Goal: Task Accomplishment & Management: Use online tool/utility

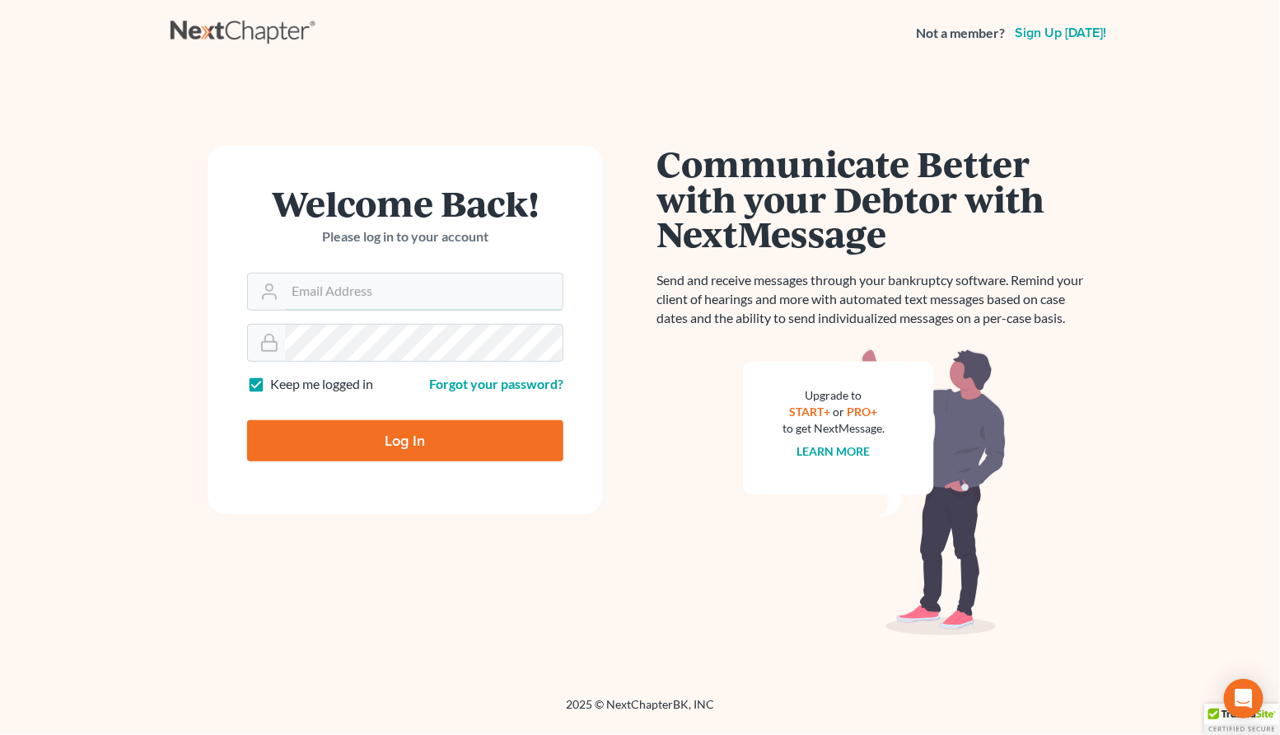
type input "[PERSON_NAME][EMAIL_ADDRESS][DOMAIN_NAME]"
click at [557, 405] on div at bounding box center [416, 455] width 338 height 188
click at [380, 417] on div "Log In" at bounding box center [405, 434] width 316 height 54
click at [374, 434] on input "Log In" at bounding box center [405, 440] width 316 height 41
type input "Thinking..."
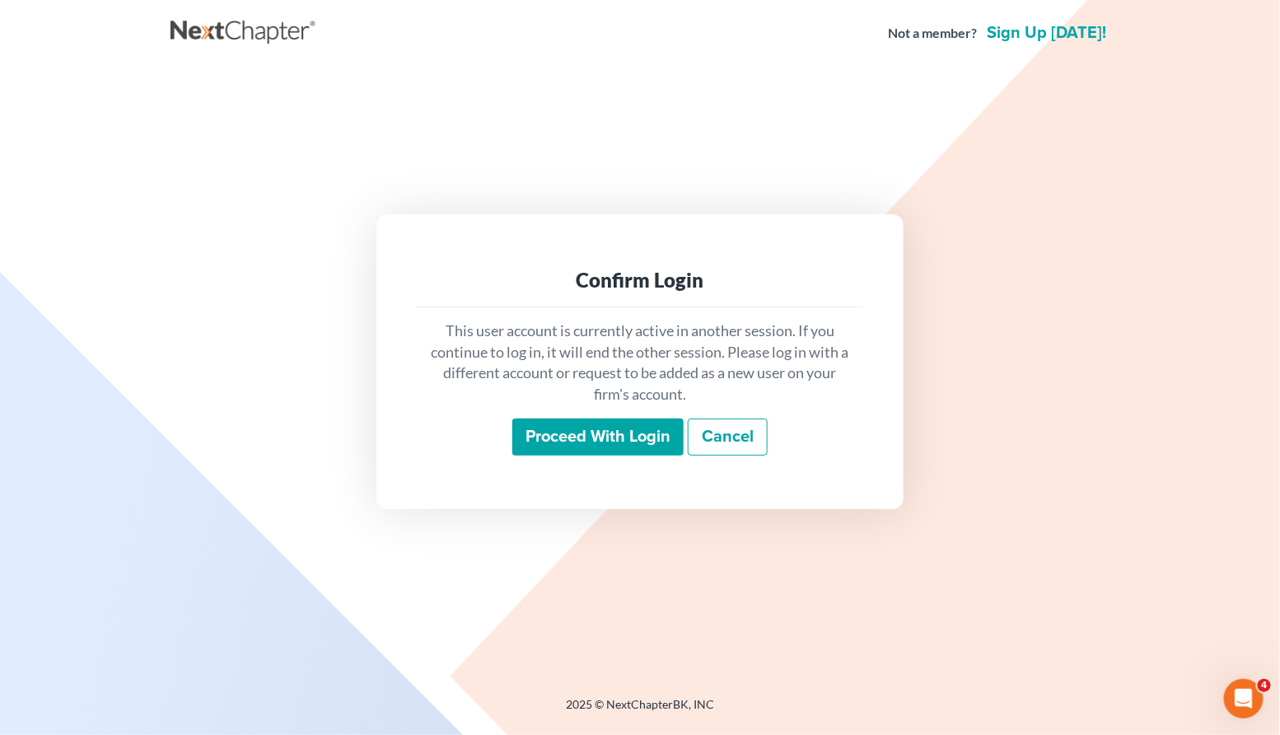
click at [603, 440] on input "Proceed with login" at bounding box center [597, 437] width 171 height 38
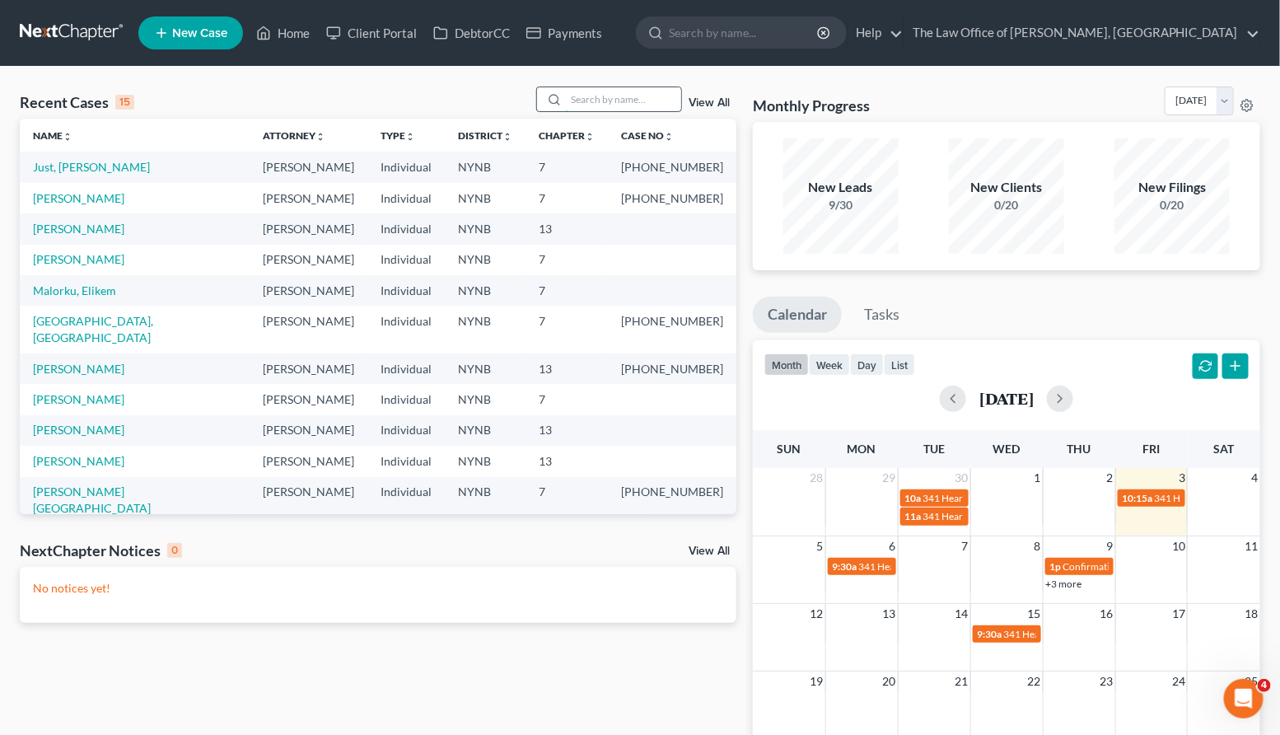
click at [608, 95] on input "search" at bounding box center [623, 99] width 115 height 24
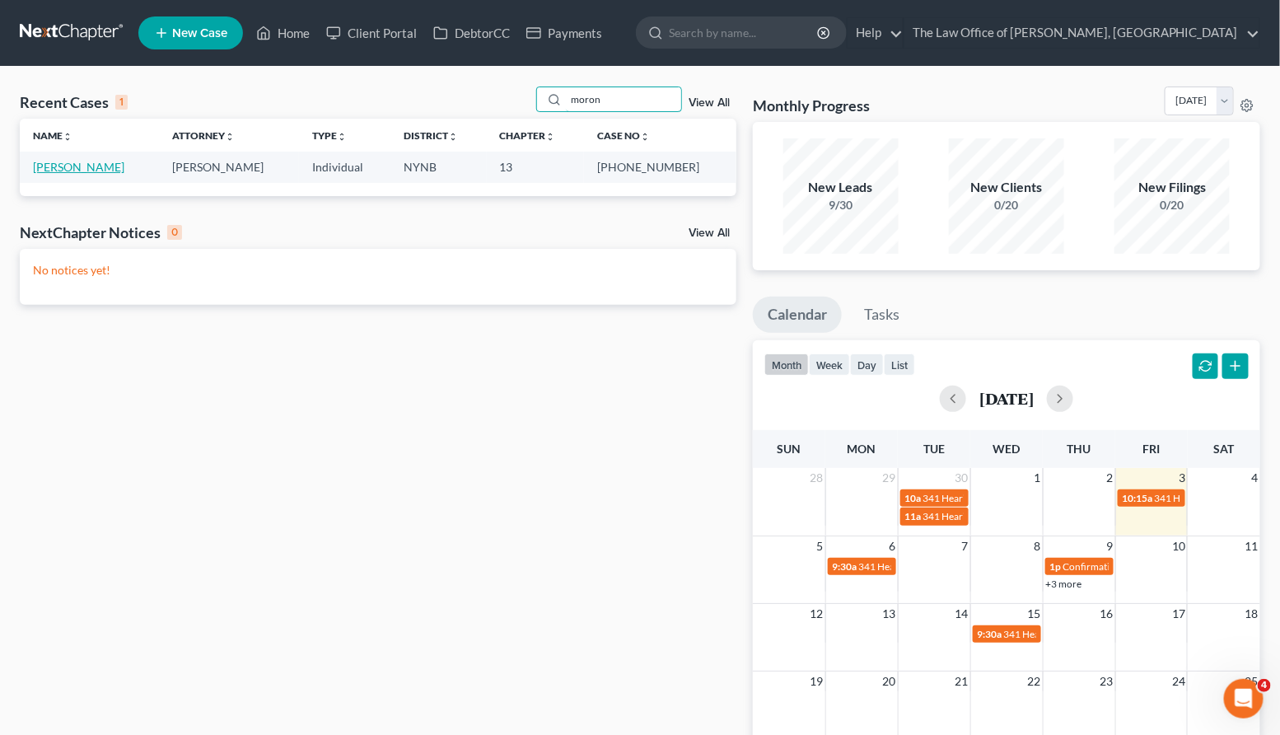
type input "moron"
click at [124, 168] on link "Moronta, Alexander" at bounding box center [78, 167] width 91 height 14
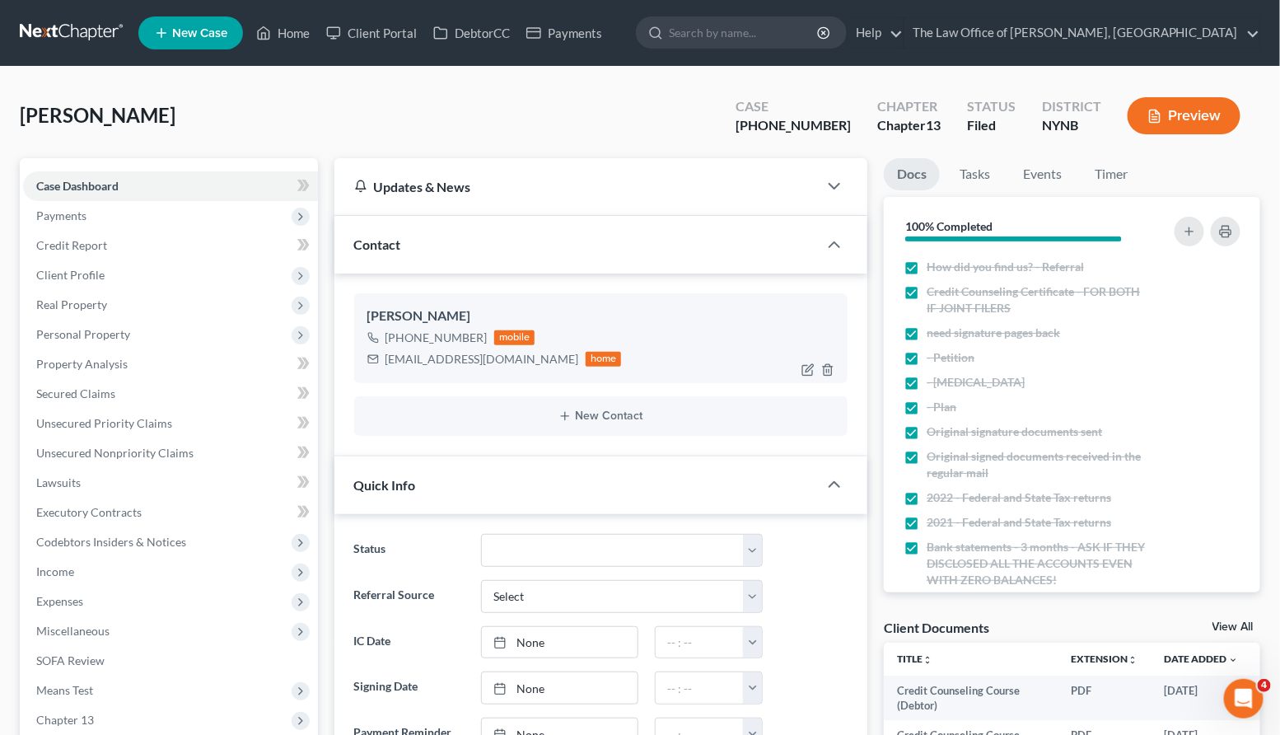
scroll to position [77, 0]
click at [413, 359] on div "amoronta8@aol.com" at bounding box center [482, 359] width 194 height 16
copy div "amoronta8@aol.com"
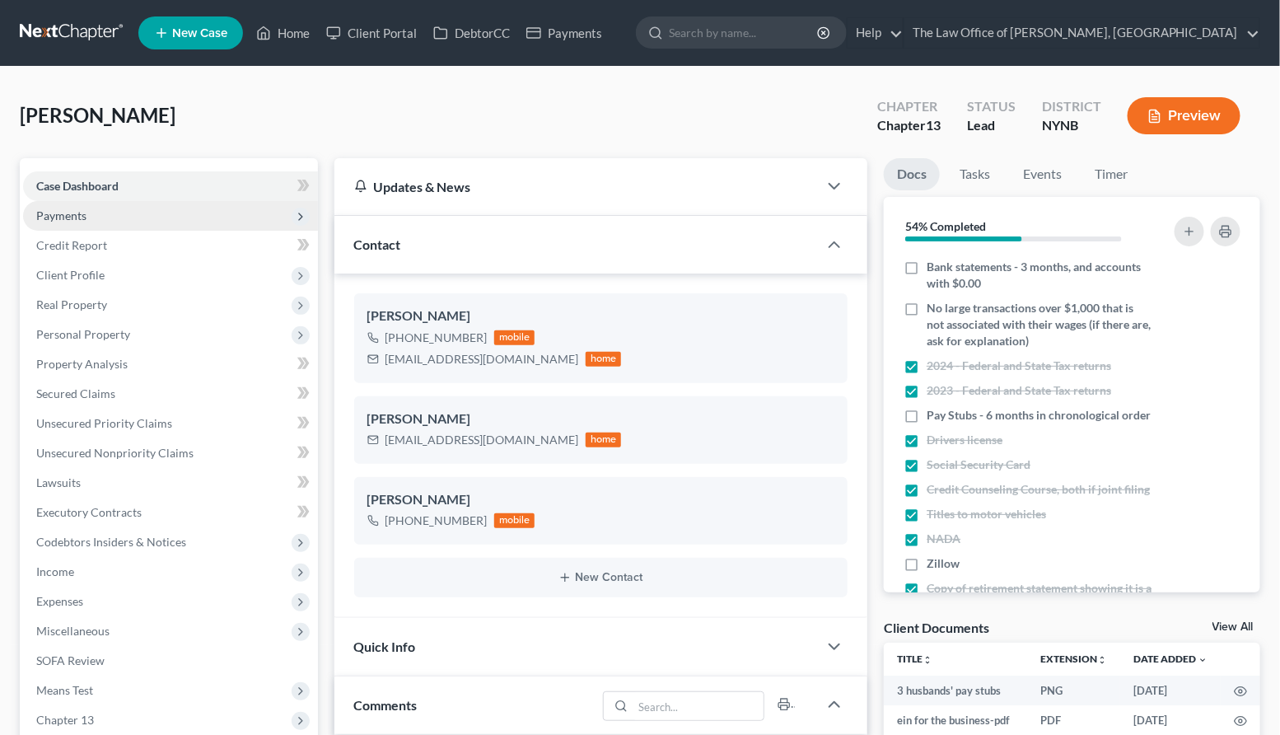
scroll to position [1080, 0]
click at [43, 215] on span "Payments" at bounding box center [61, 215] width 50 height 14
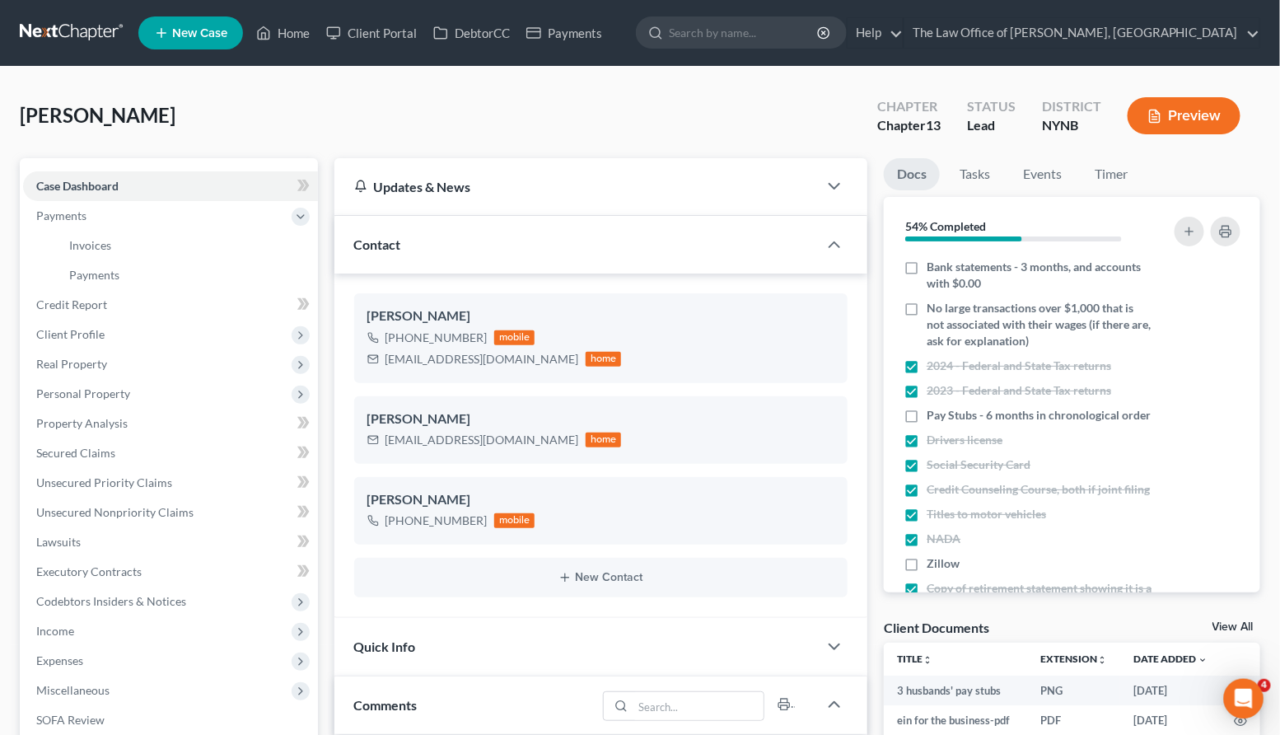
scroll to position [0, 0]
click at [182, 278] on link "Payments" at bounding box center [187, 275] width 262 height 30
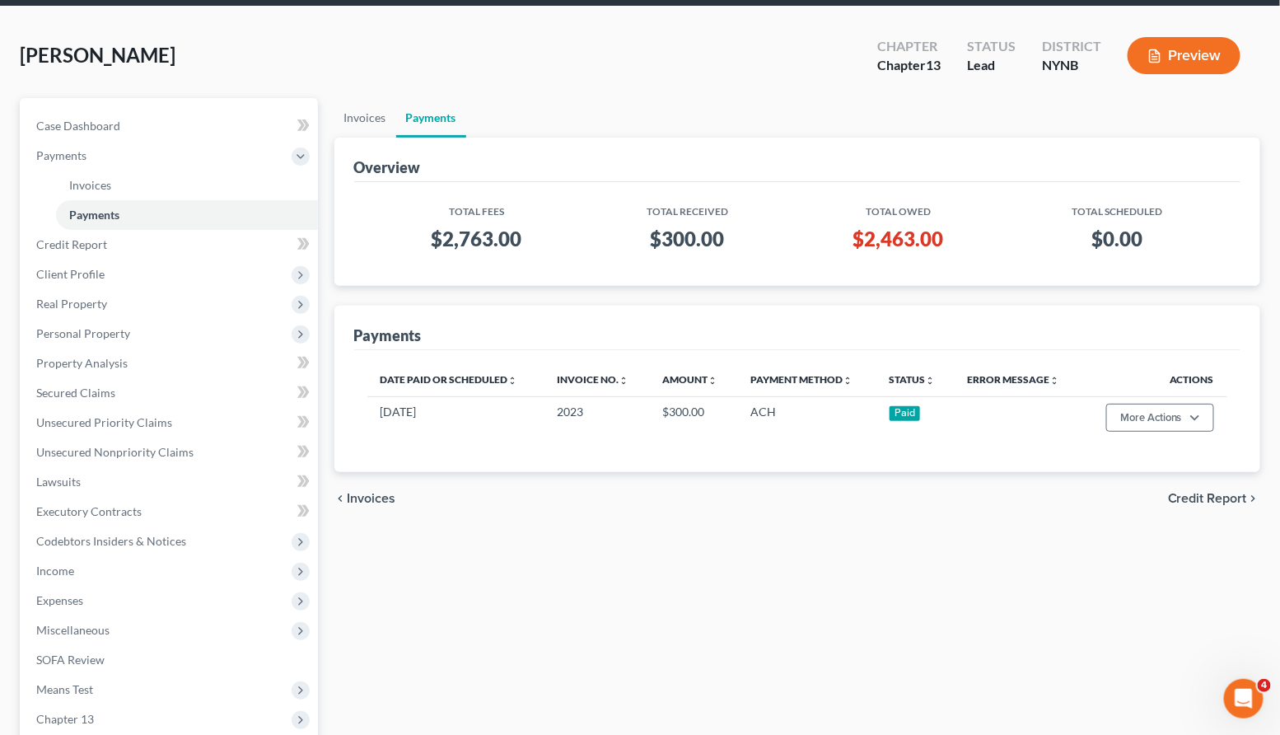
scroll to position [58, 0]
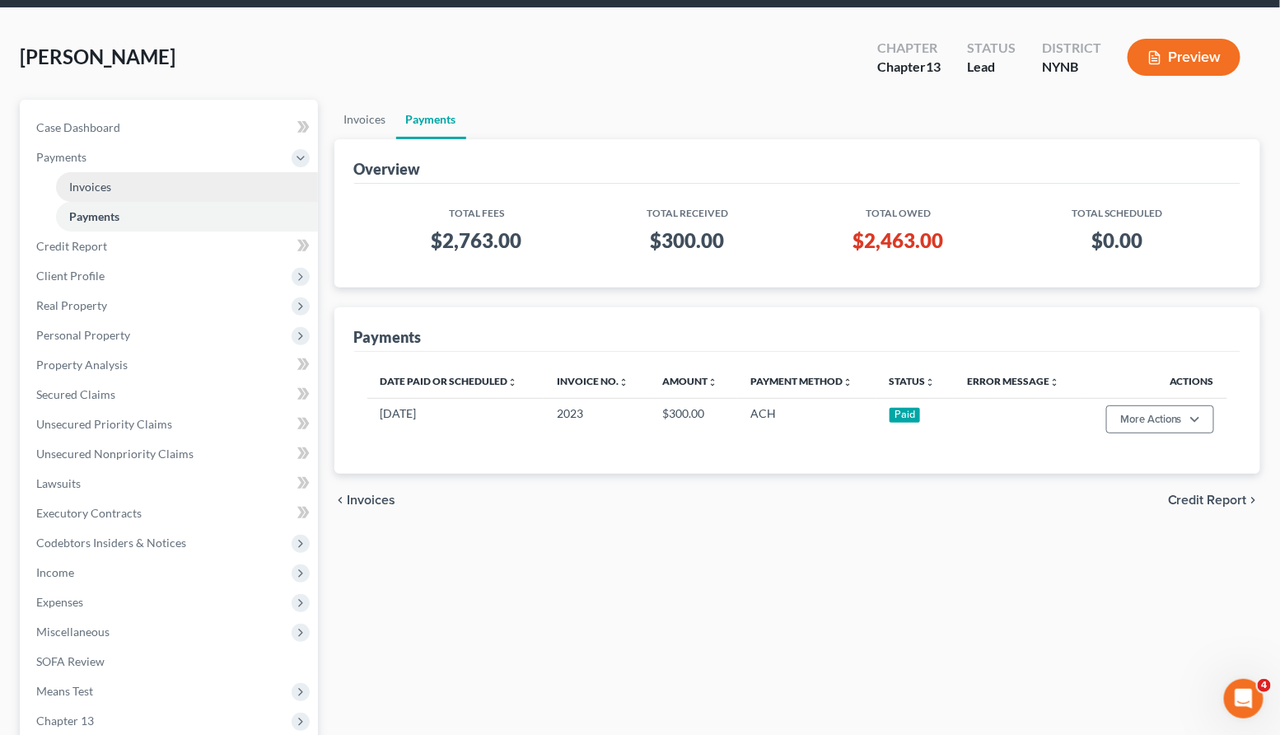
click at [147, 198] on link "Invoices" at bounding box center [187, 187] width 262 height 30
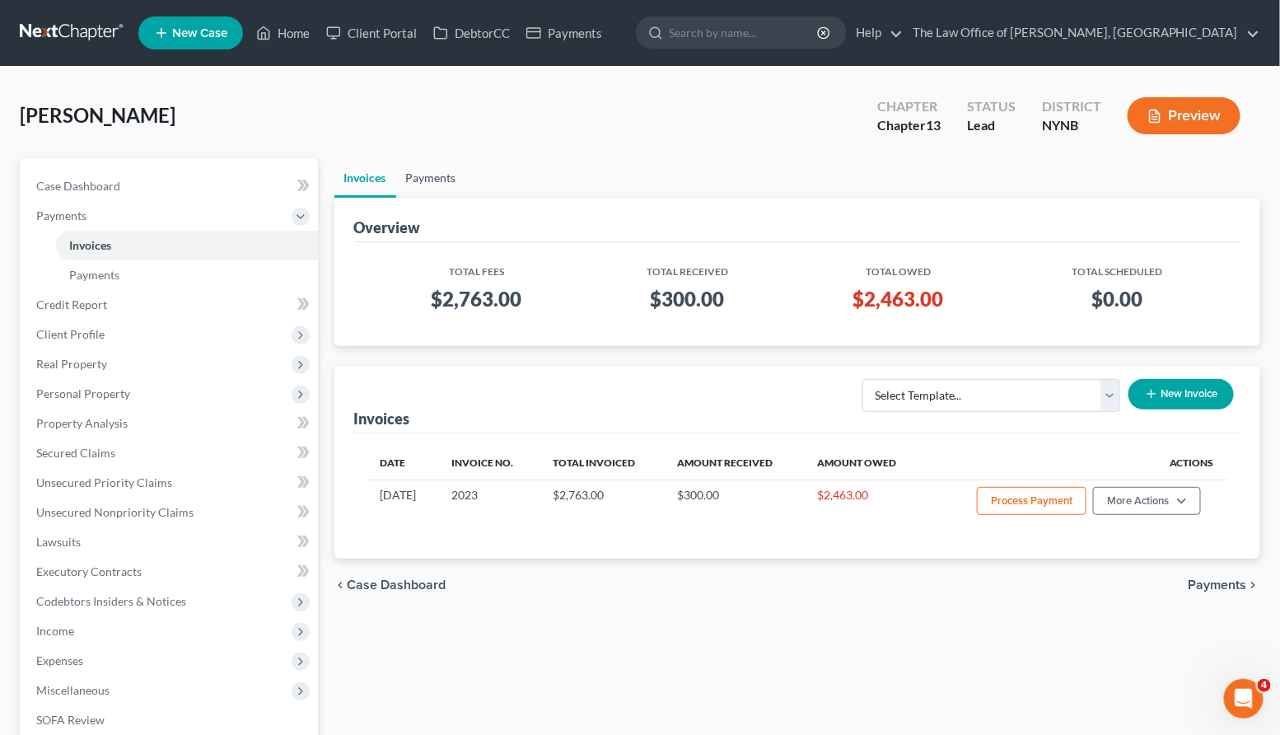
click at [440, 179] on link "Payments" at bounding box center [431, 178] width 70 height 40
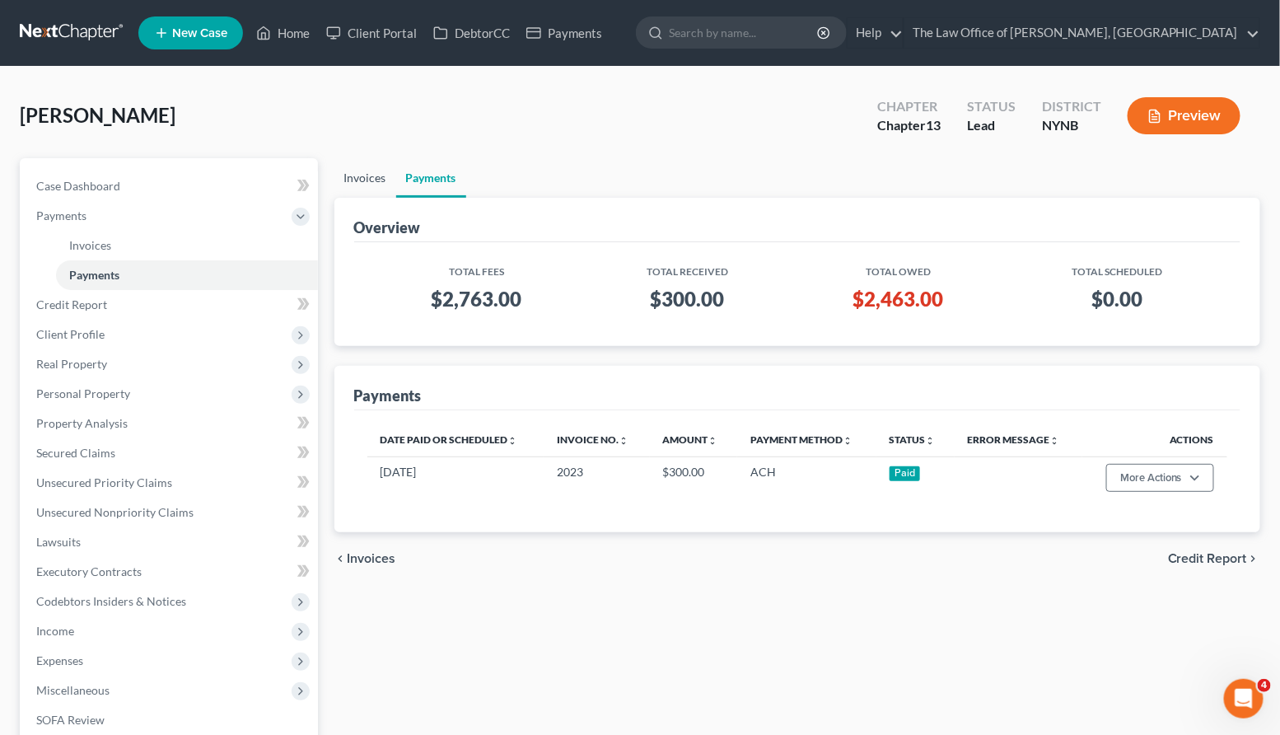
click at [368, 176] on link "Invoices" at bounding box center [365, 178] width 62 height 40
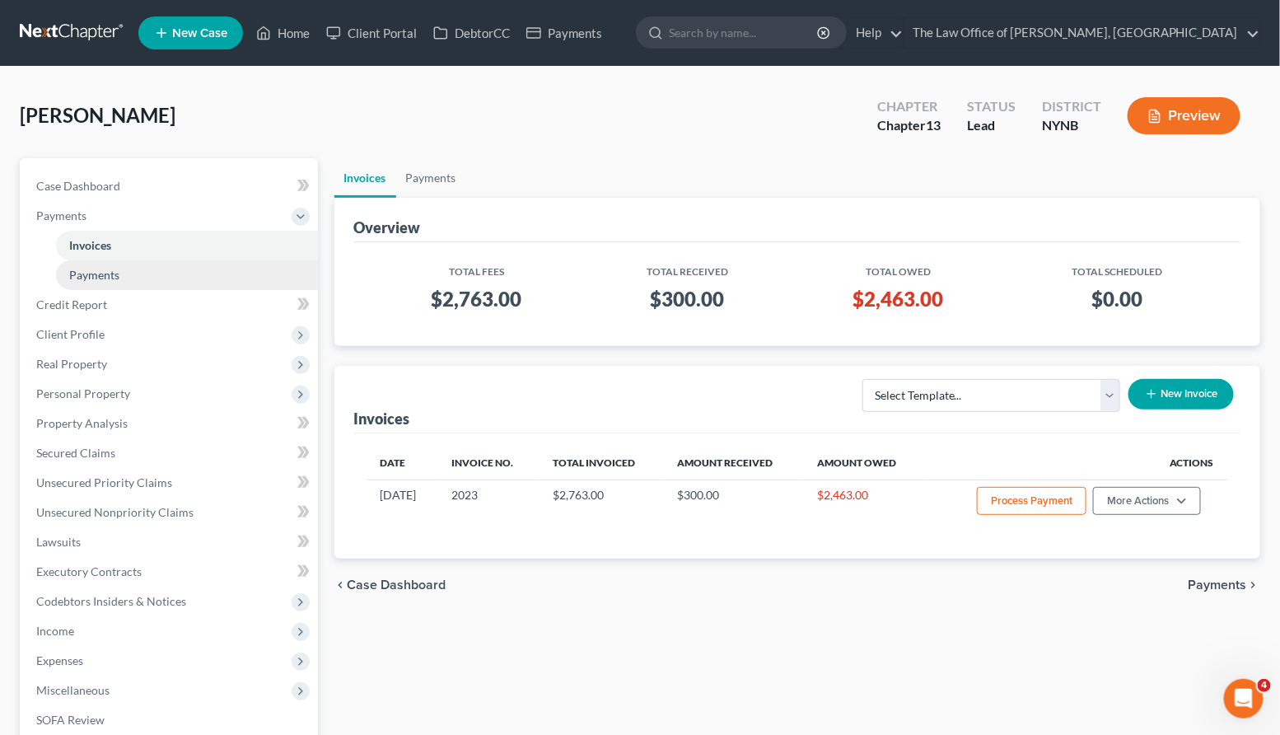
click at [184, 270] on link "Payments" at bounding box center [187, 275] width 262 height 30
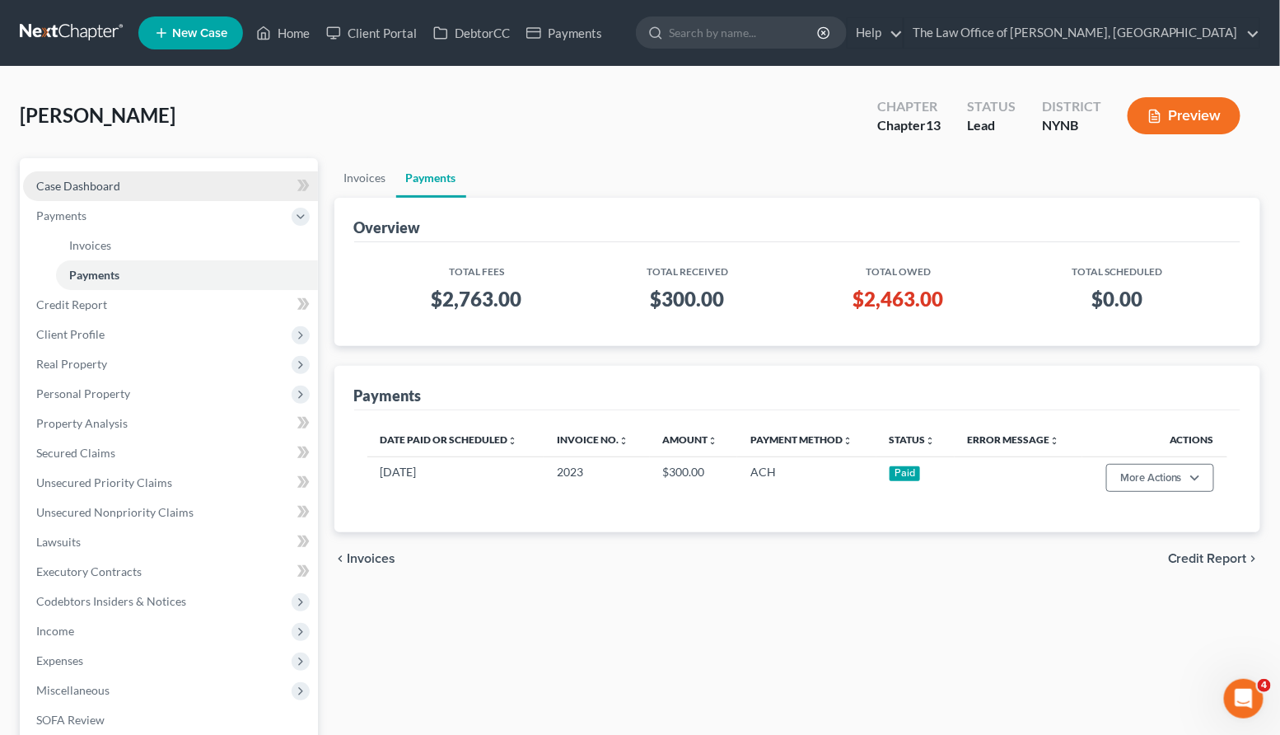
click at [211, 191] on link "Case Dashboard" at bounding box center [170, 186] width 295 height 30
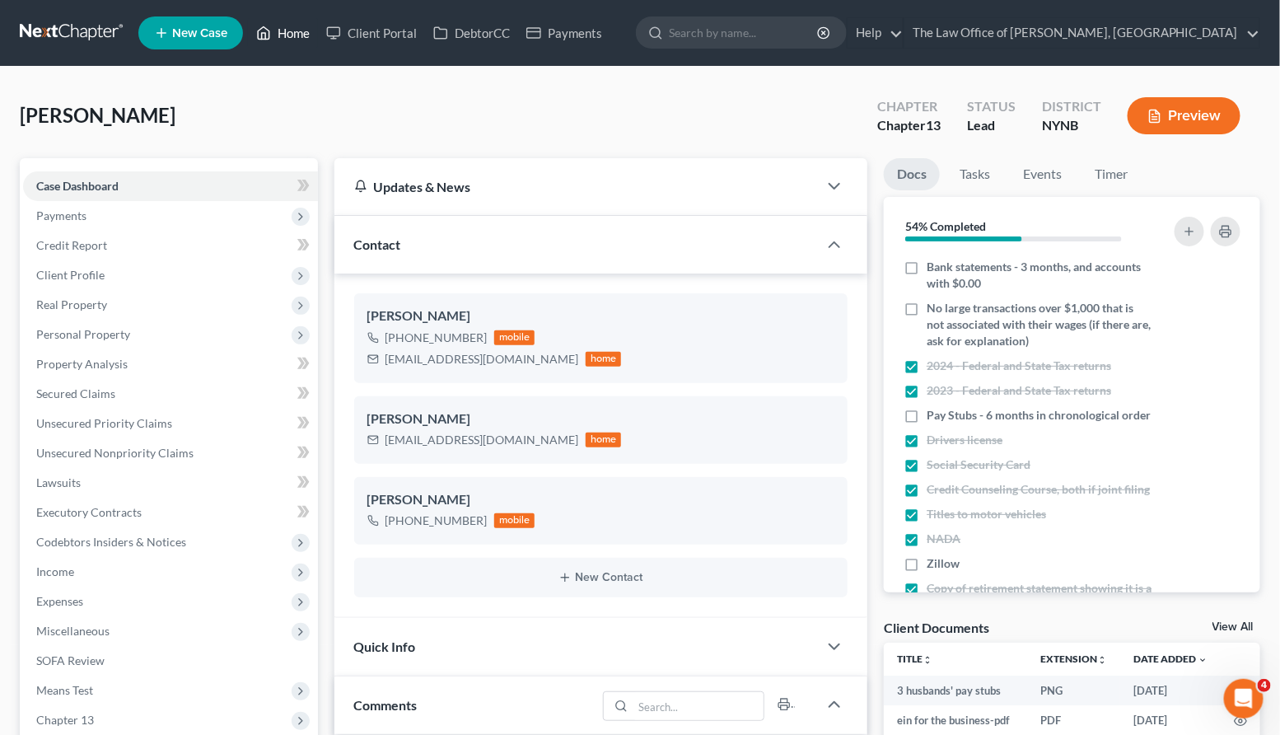
click at [302, 38] on link "Home" at bounding box center [283, 33] width 70 height 30
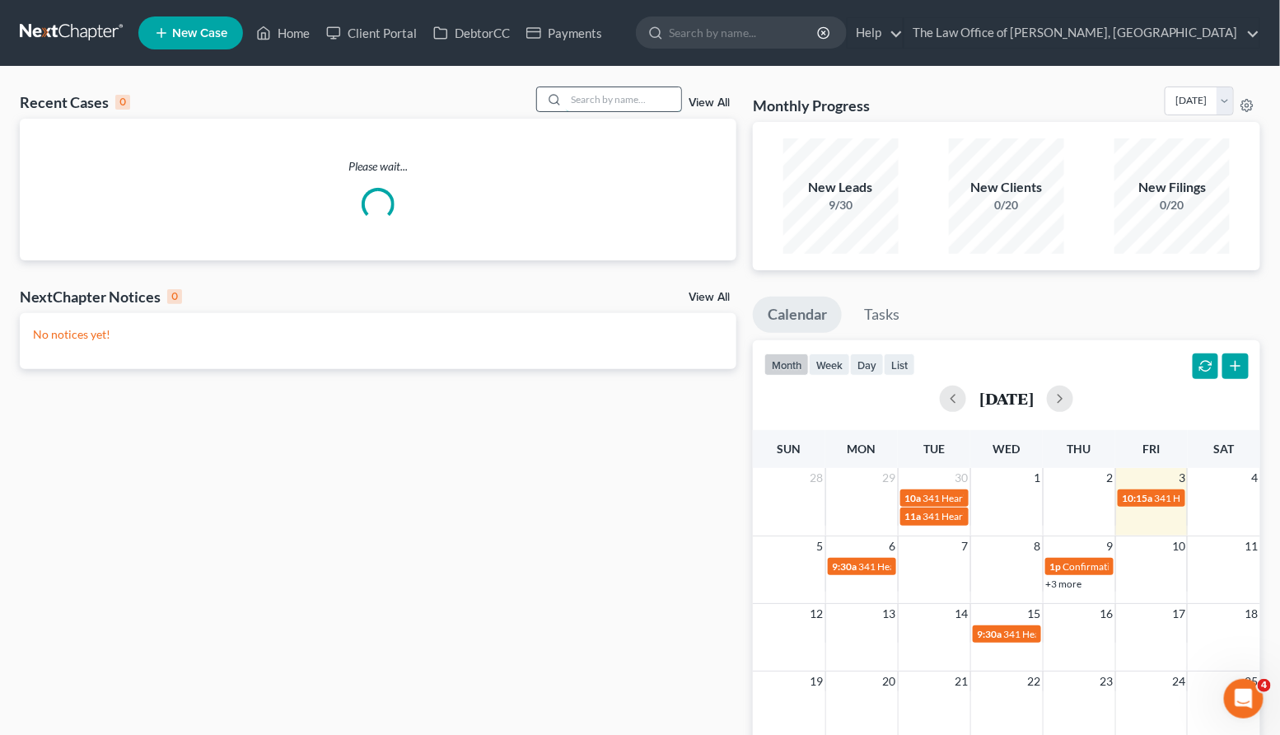
click at [587, 104] on input "search" at bounding box center [623, 99] width 115 height 24
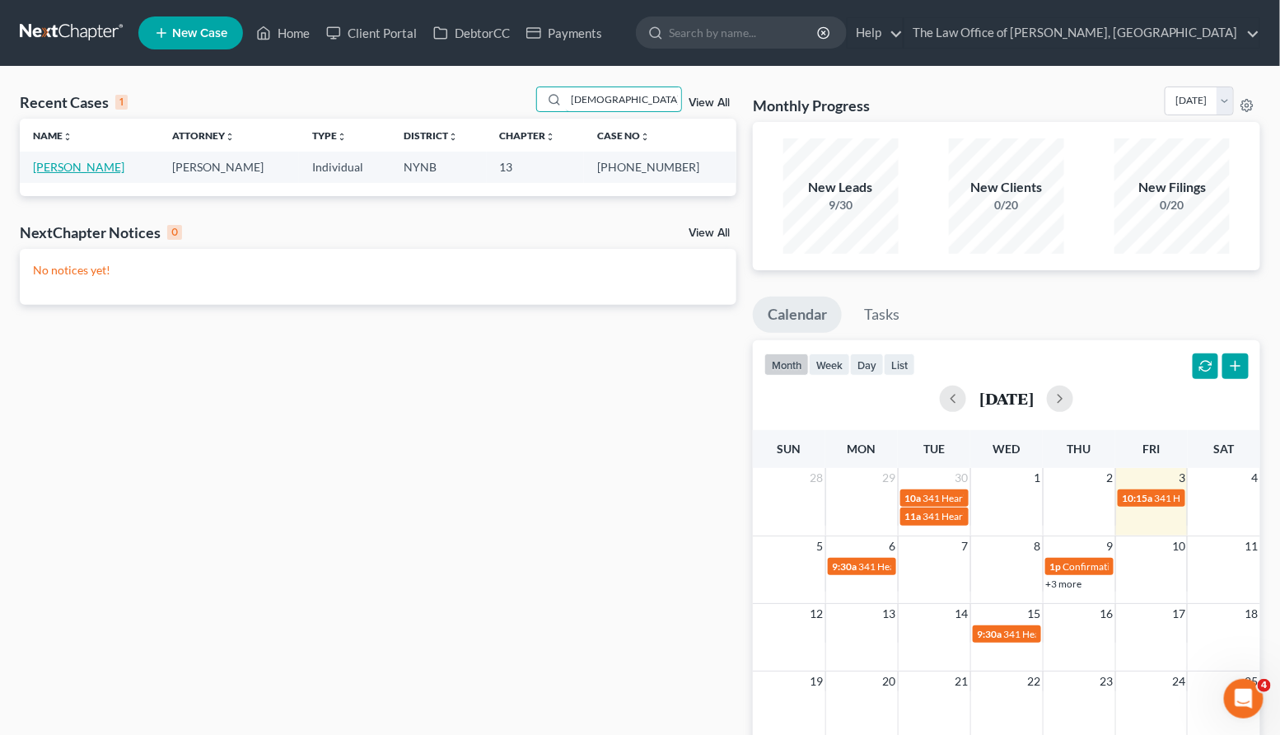
type input "pastore"
click at [80, 167] on link "[PERSON_NAME]" at bounding box center [78, 167] width 91 height 14
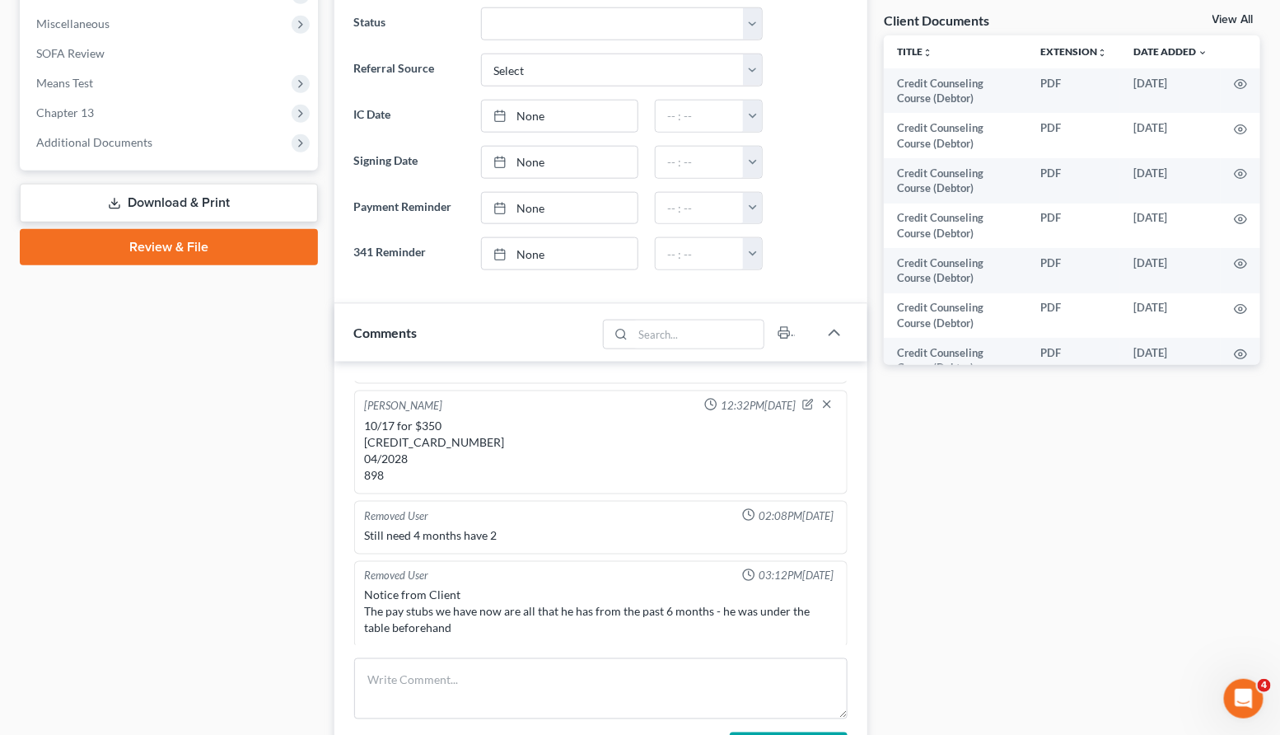
scroll to position [516, 0]
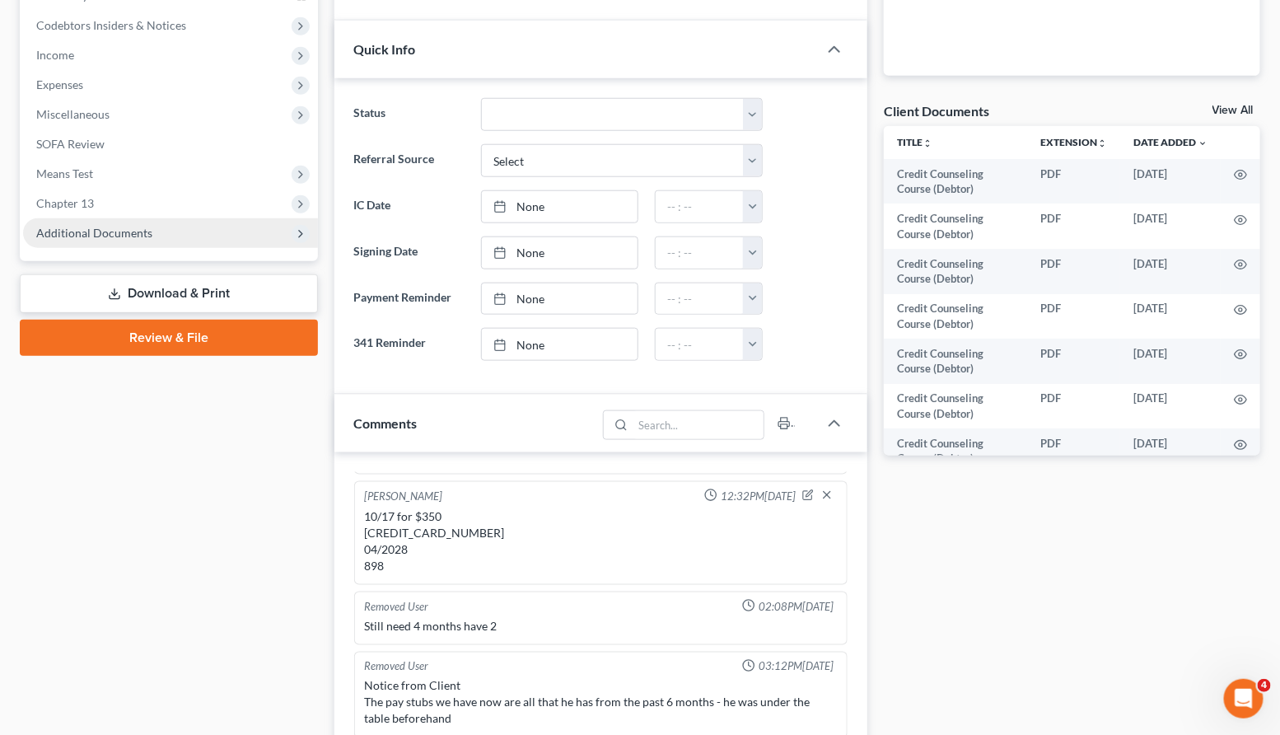
click at [146, 226] on span "Additional Documents" at bounding box center [94, 233] width 116 height 14
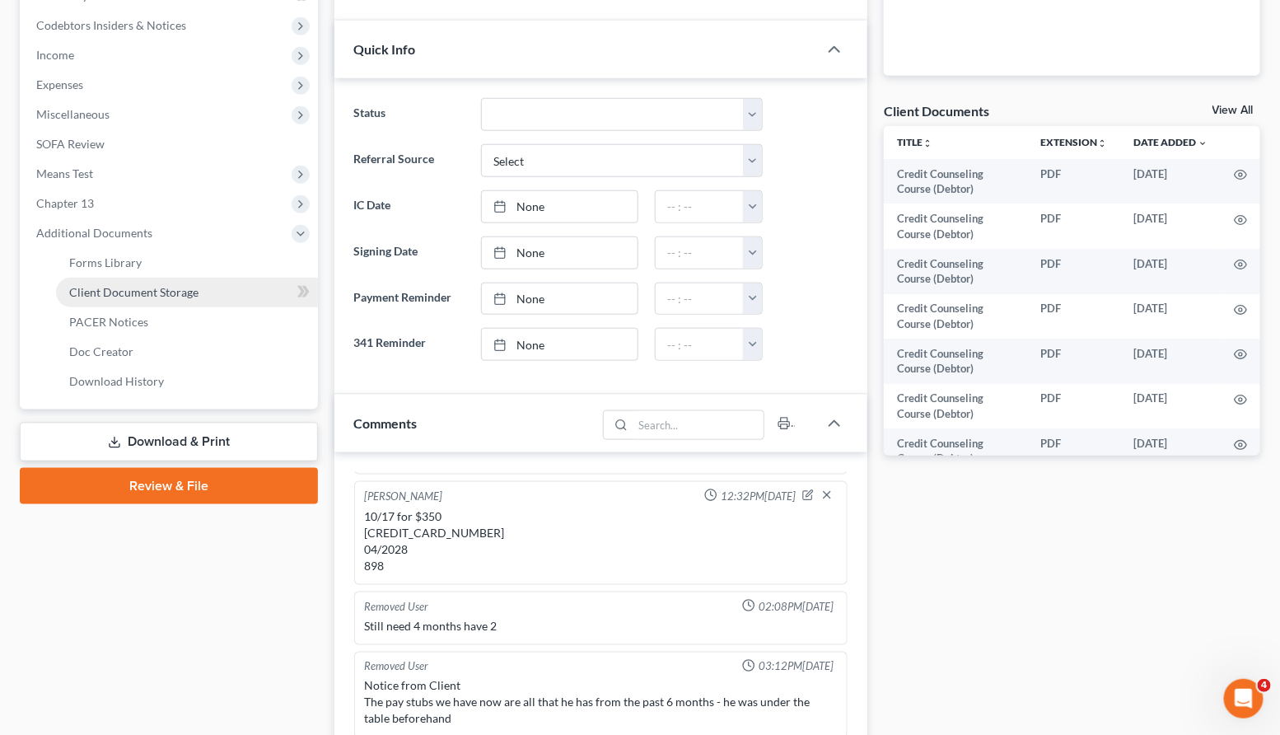
click at [154, 295] on span "Client Document Storage" at bounding box center [133, 292] width 129 height 14
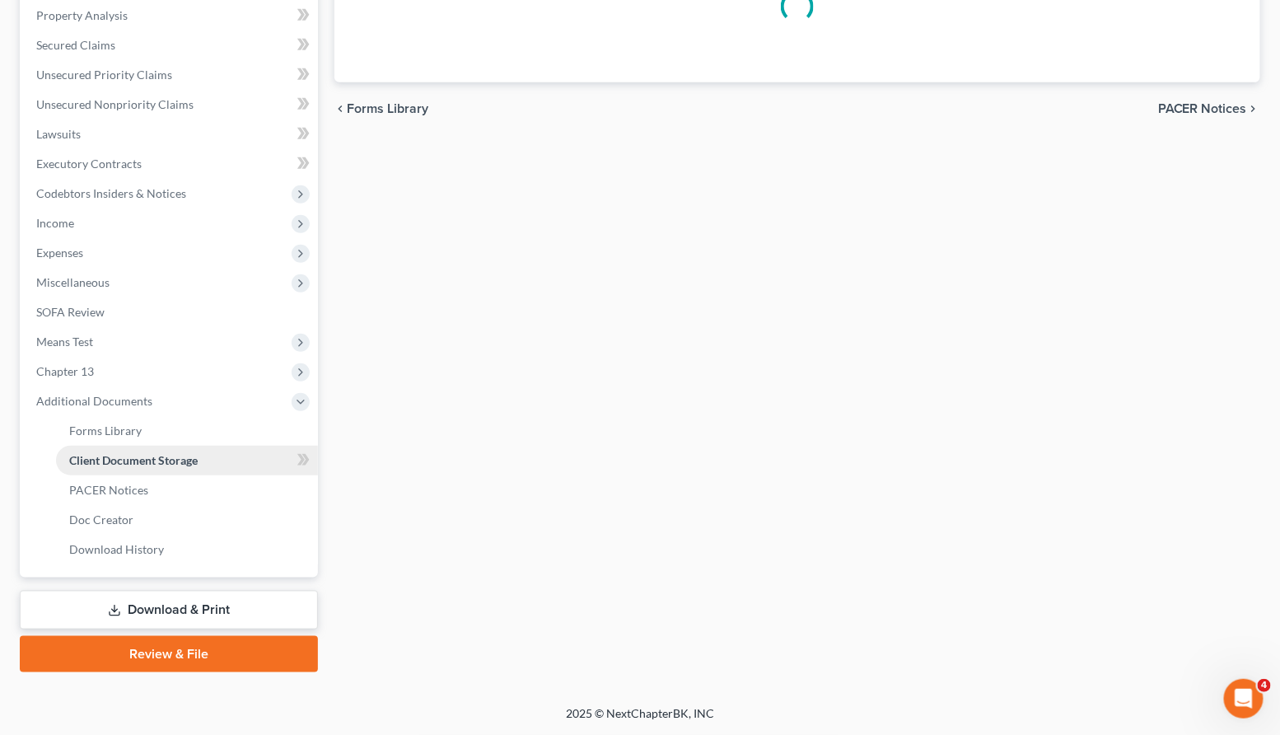
scroll to position [278, 0]
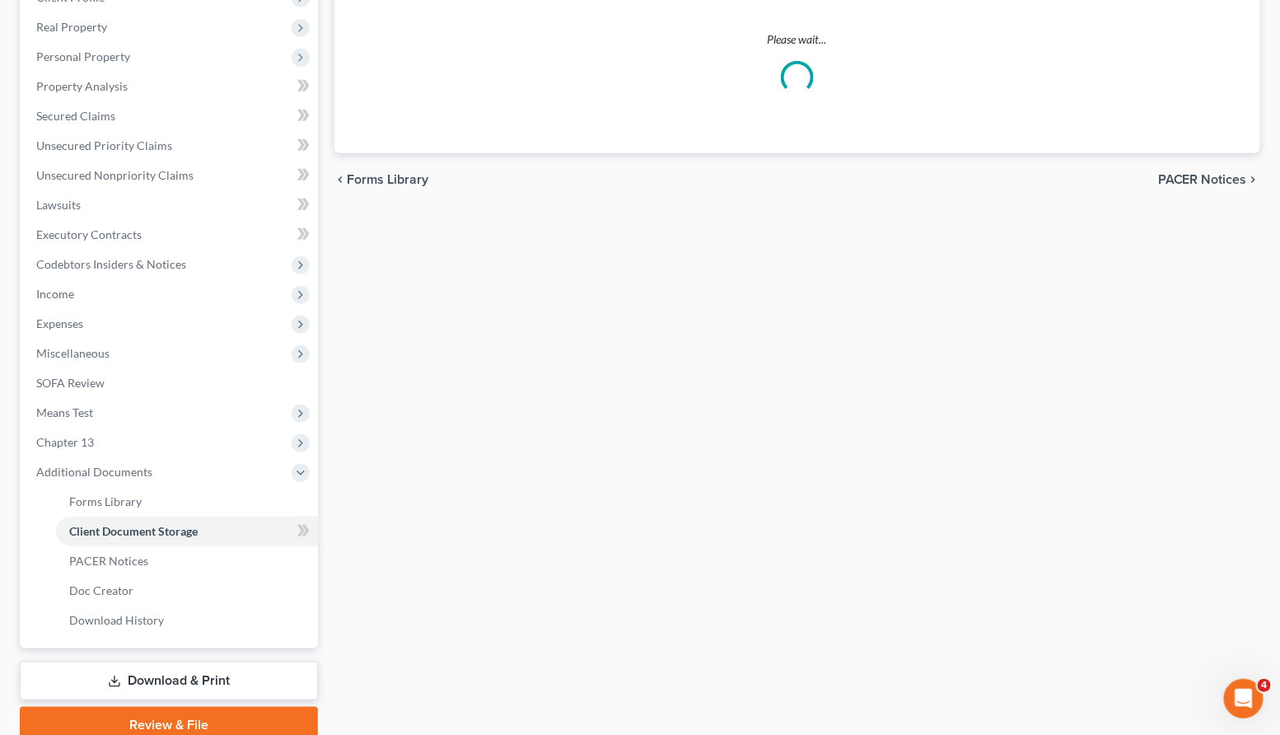
select select "1"
select select "5"
select select "2"
select select "6"
select select "1"
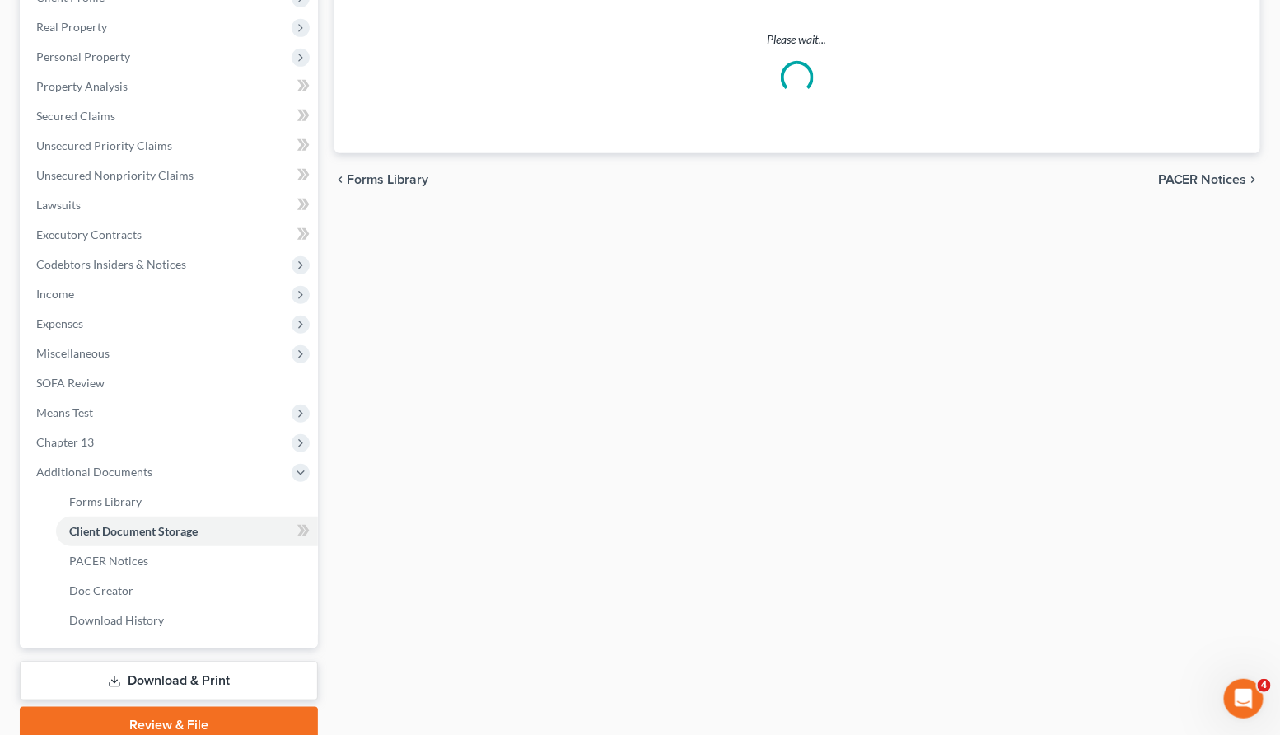
select select "1"
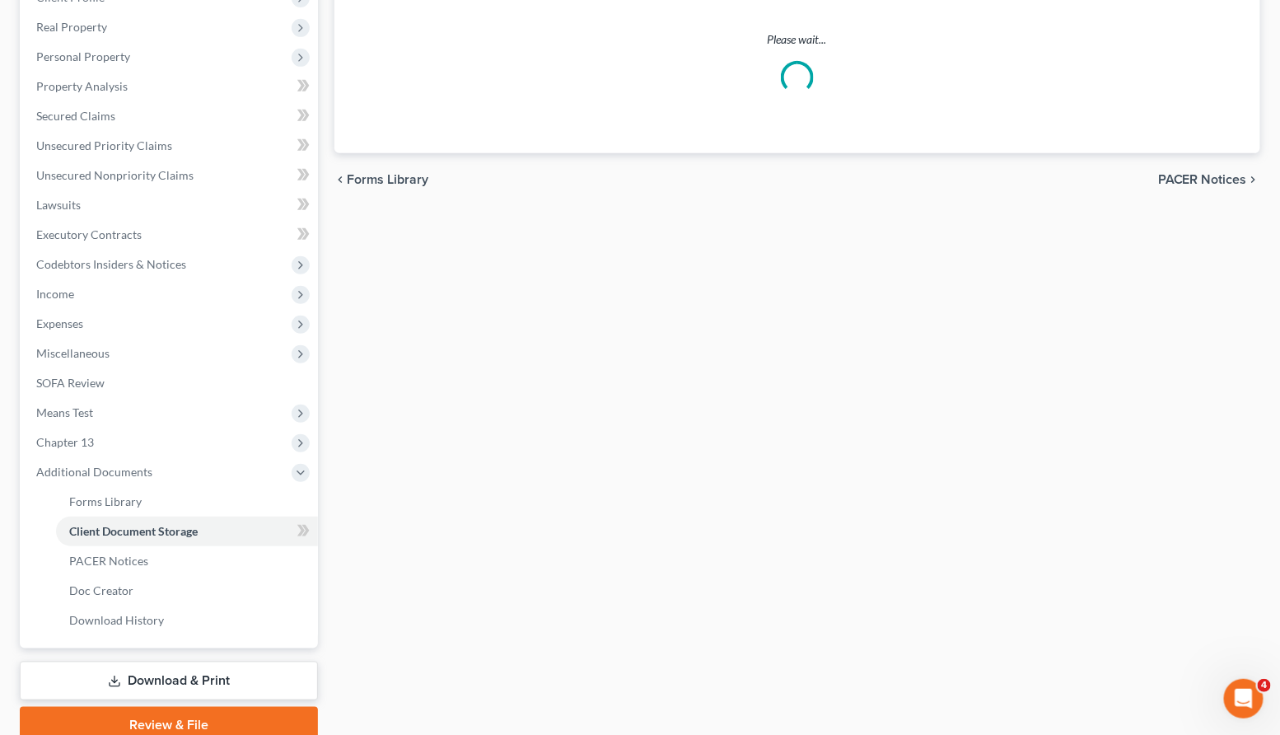
select select "1"
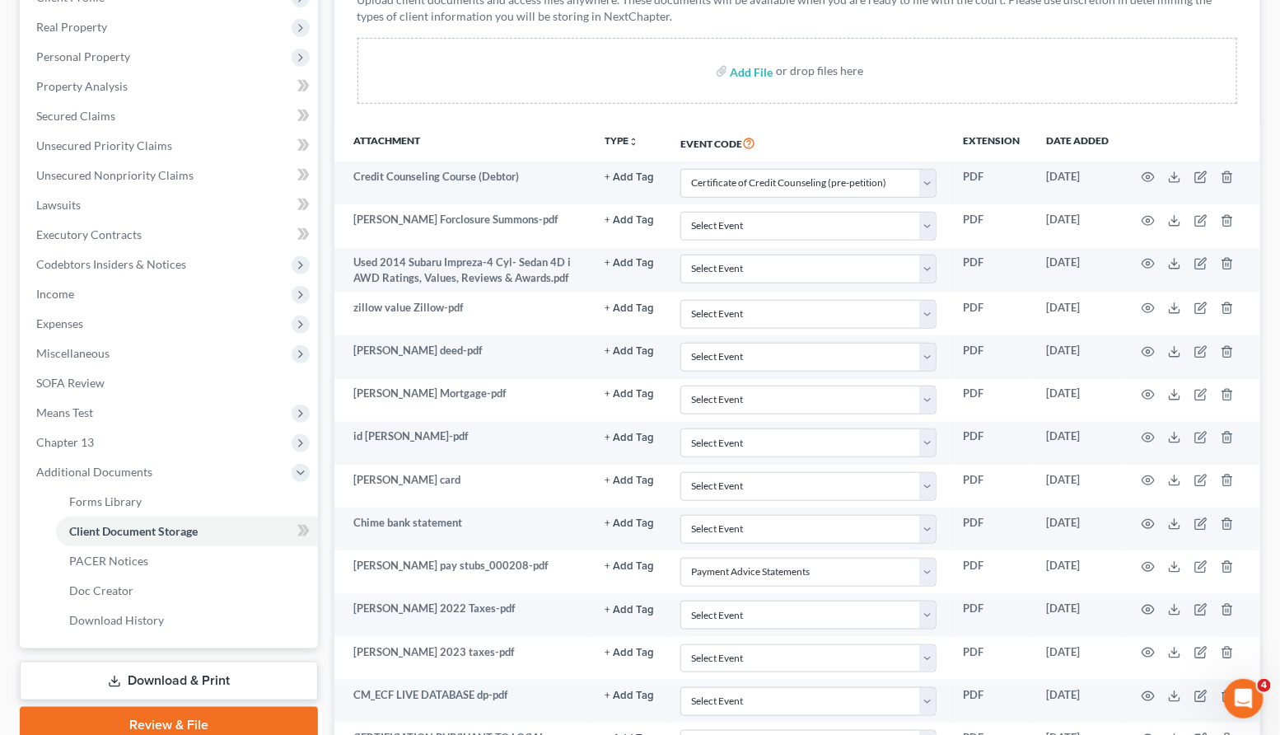
scroll to position [0, 0]
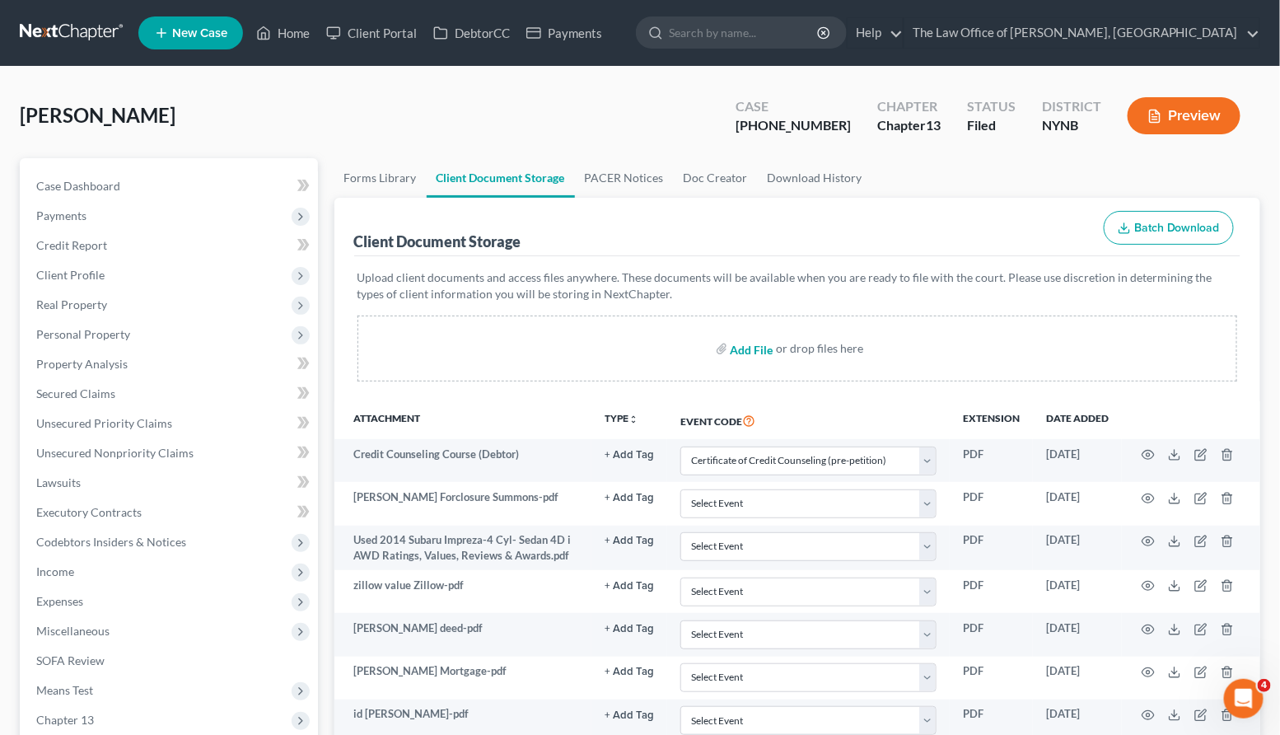
click at [744, 349] on input "file" at bounding box center [750, 349] width 40 height 30
type input "C:\fakepath\CondOrderPastoreSignedBySchaal - signed.pdf"
select select "1"
select select "5"
select select "2"
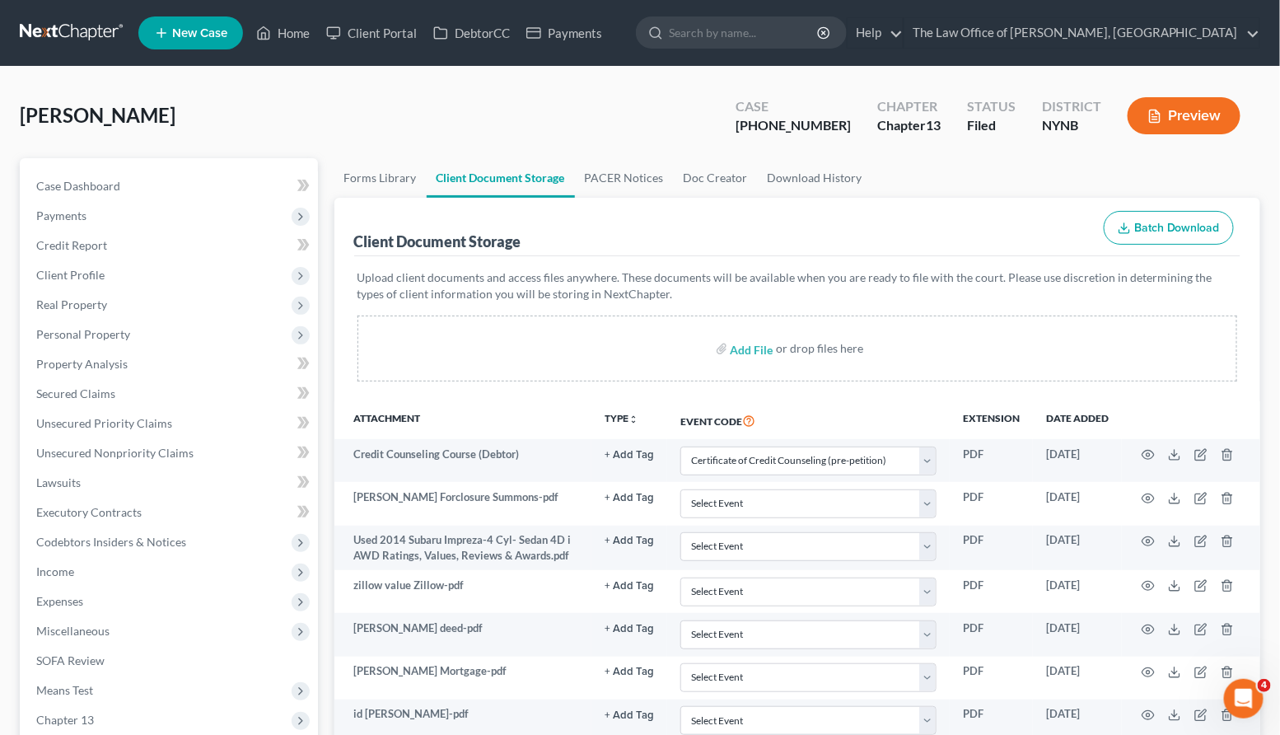
select select "6"
select select "1"
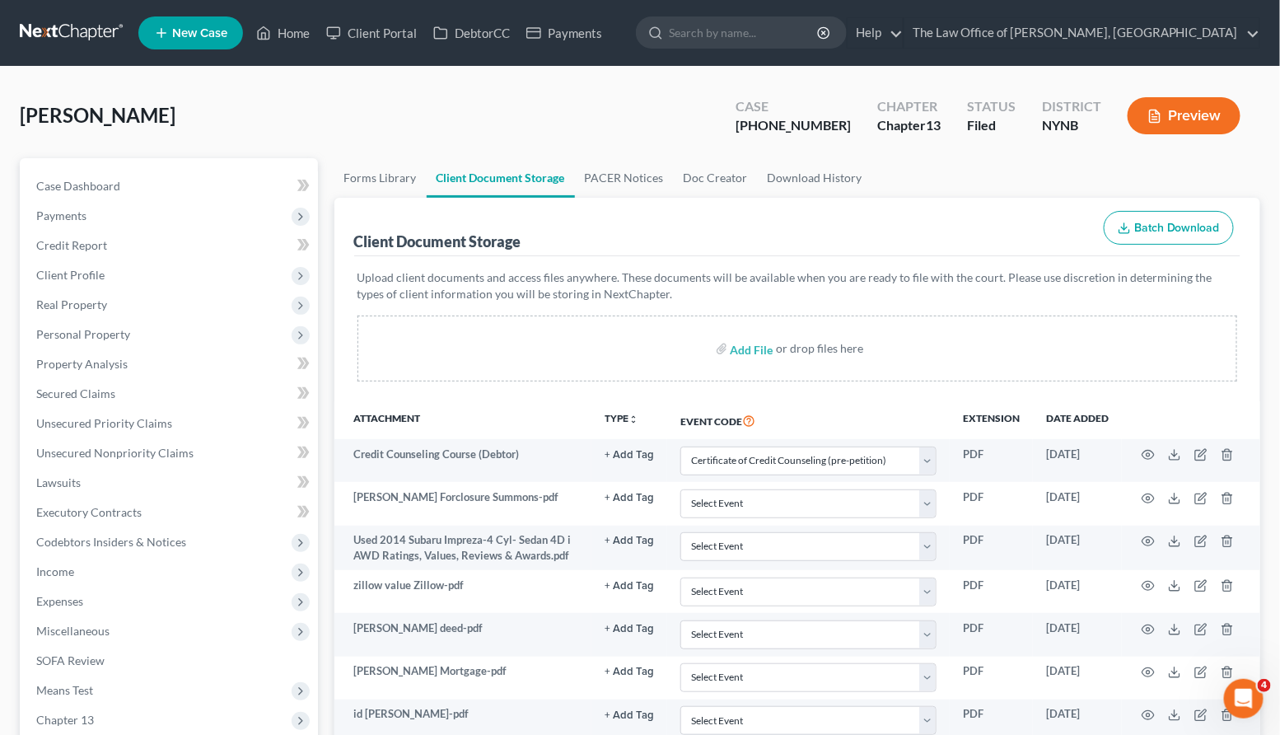
select select "1"
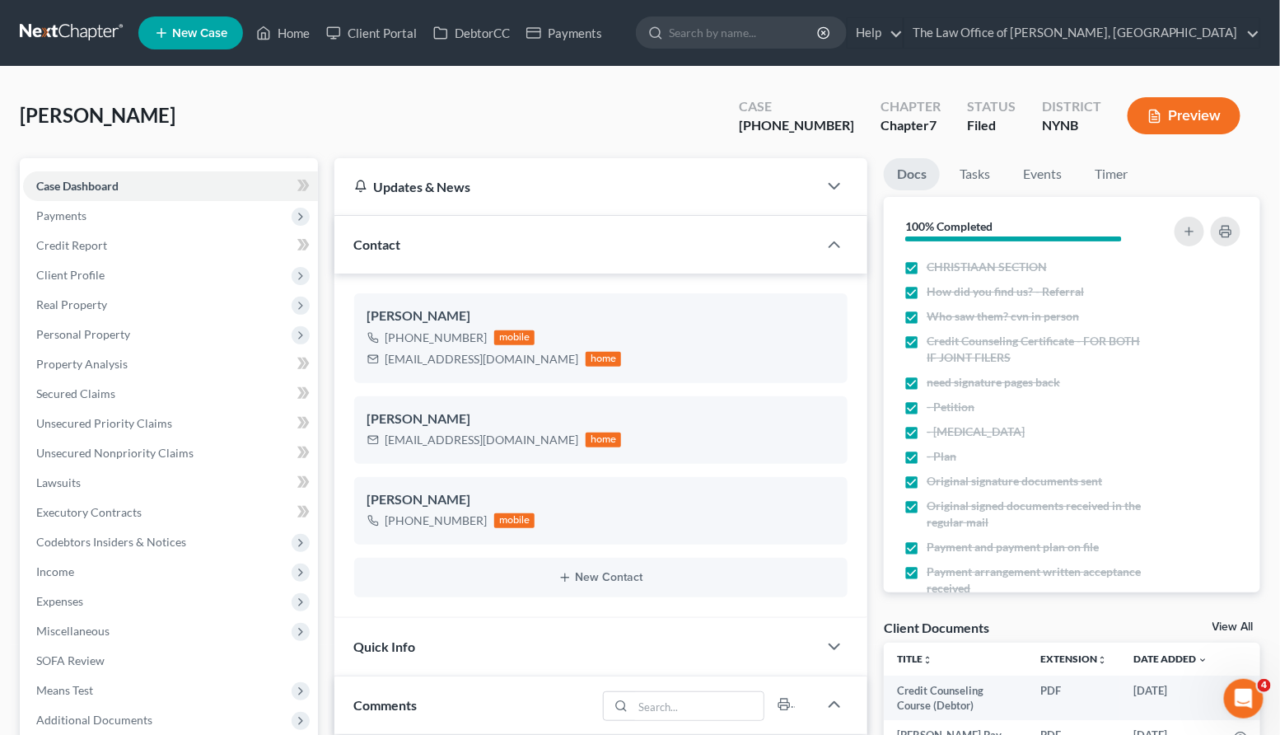
scroll to position [658, 0]
click at [128, 181] on link "Case Dashboard" at bounding box center [170, 186] width 295 height 30
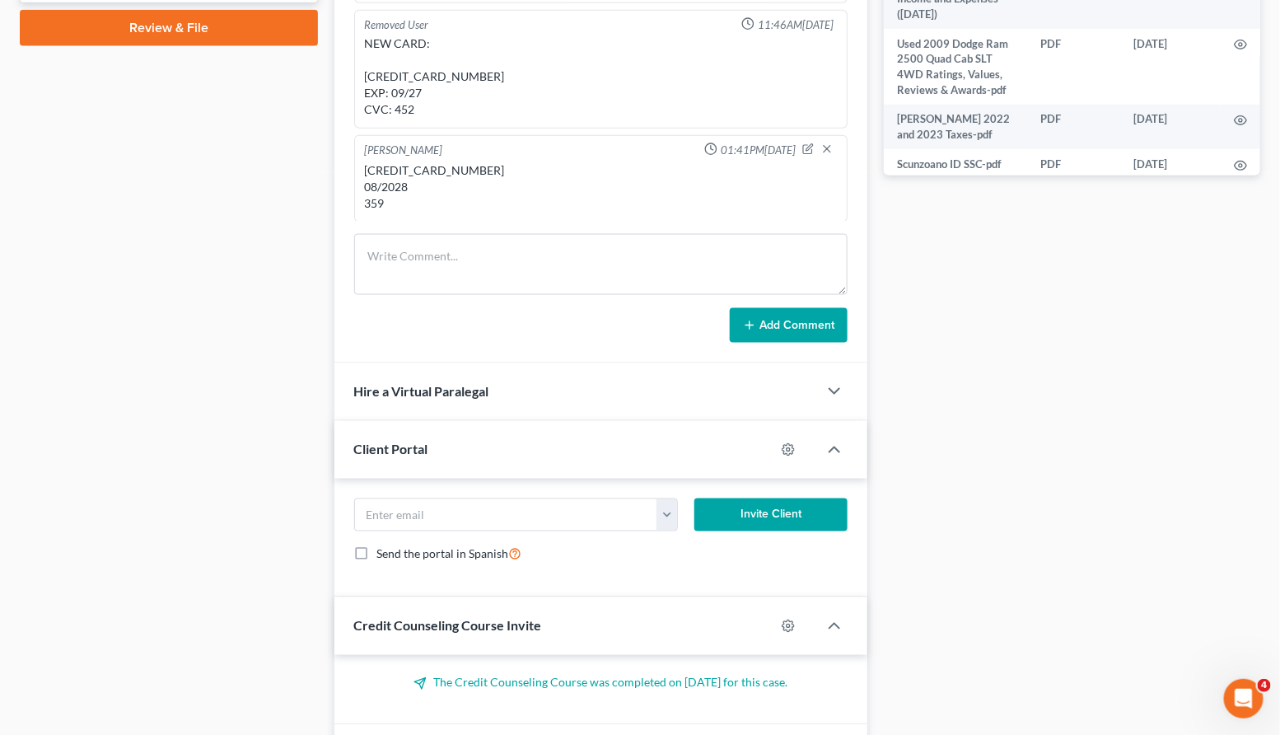
scroll to position [905, 0]
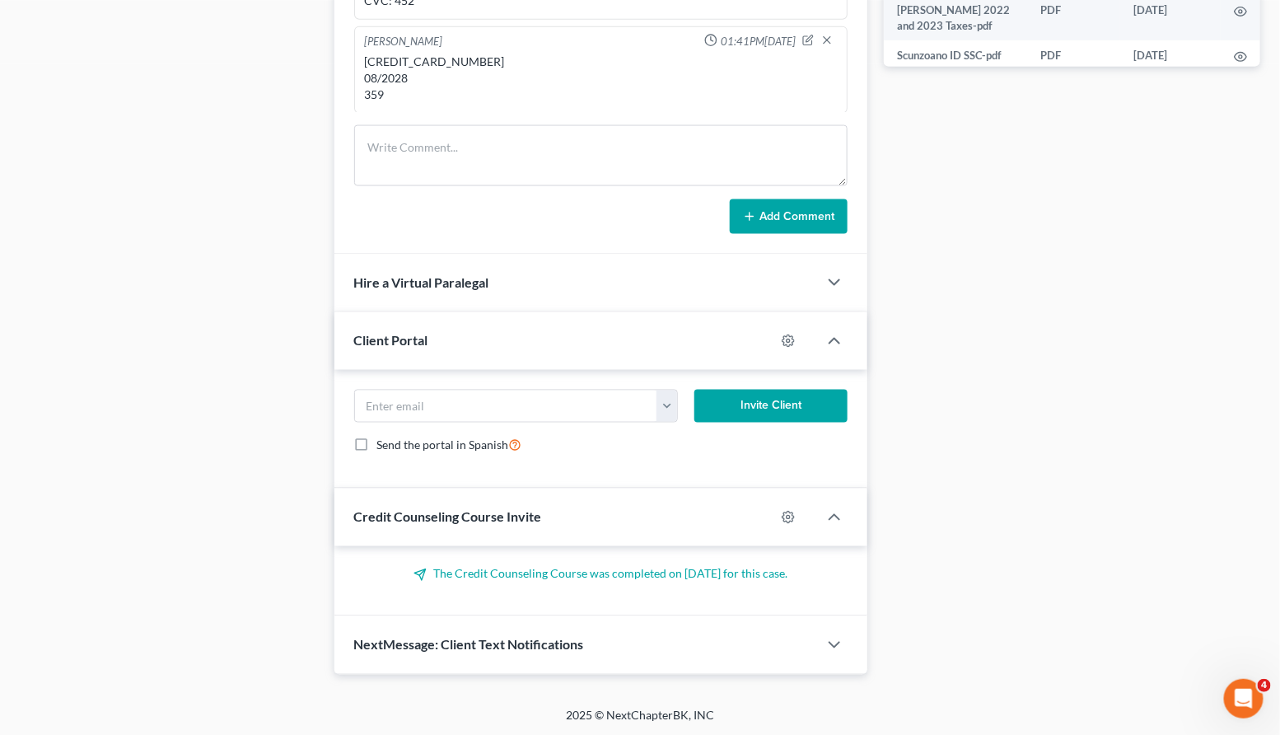
click at [459, 58] on div "5449-2802-5145-2161 08/2028 359" at bounding box center [601, 78] width 473 height 49
click at [459, 58] on div "[CREDIT_CARD_NUMBER] 08/2028 359" at bounding box center [601, 78] width 473 height 49
click at [459, 58] on div "5449-2802-5145-2161 08/2028 359" at bounding box center [601, 78] width 473 height 49
copy div "5449-2802-5145-2161"
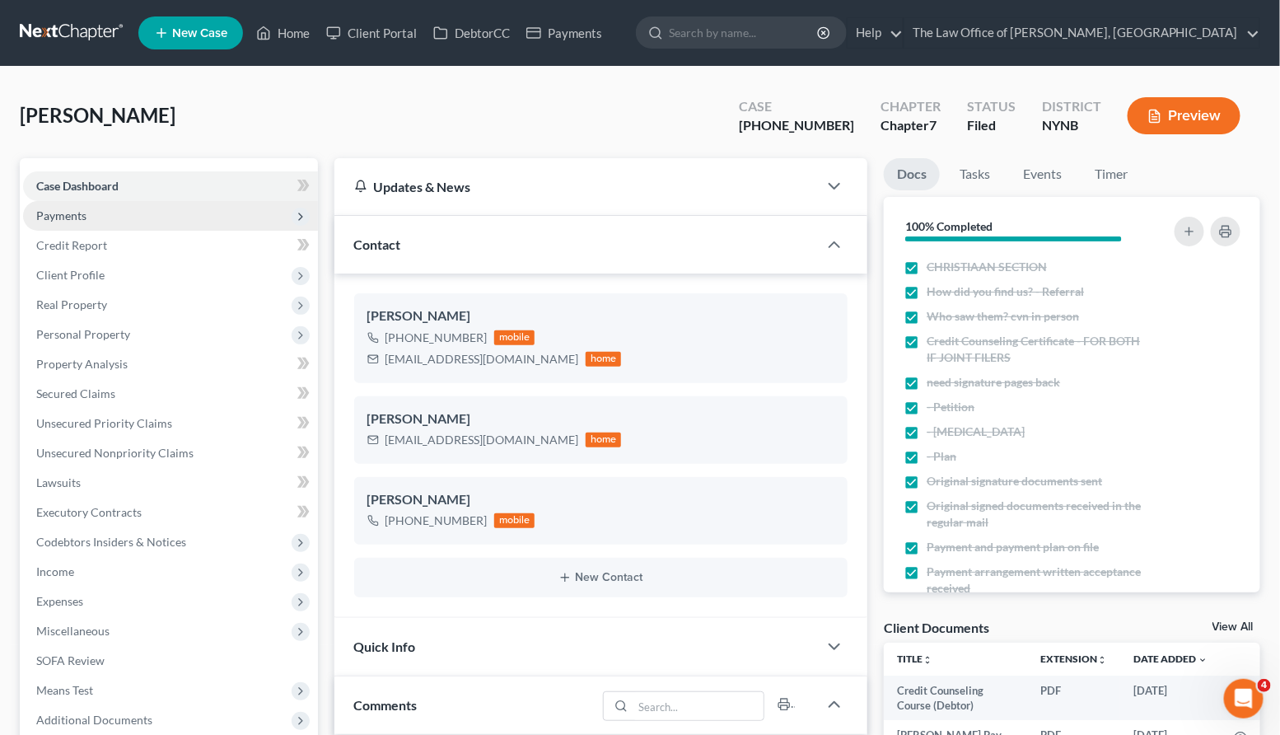
scroll to position [658, 0]
click at [166, 209] on span "Payments" at bounding box center [170, 216] width 295 height 30
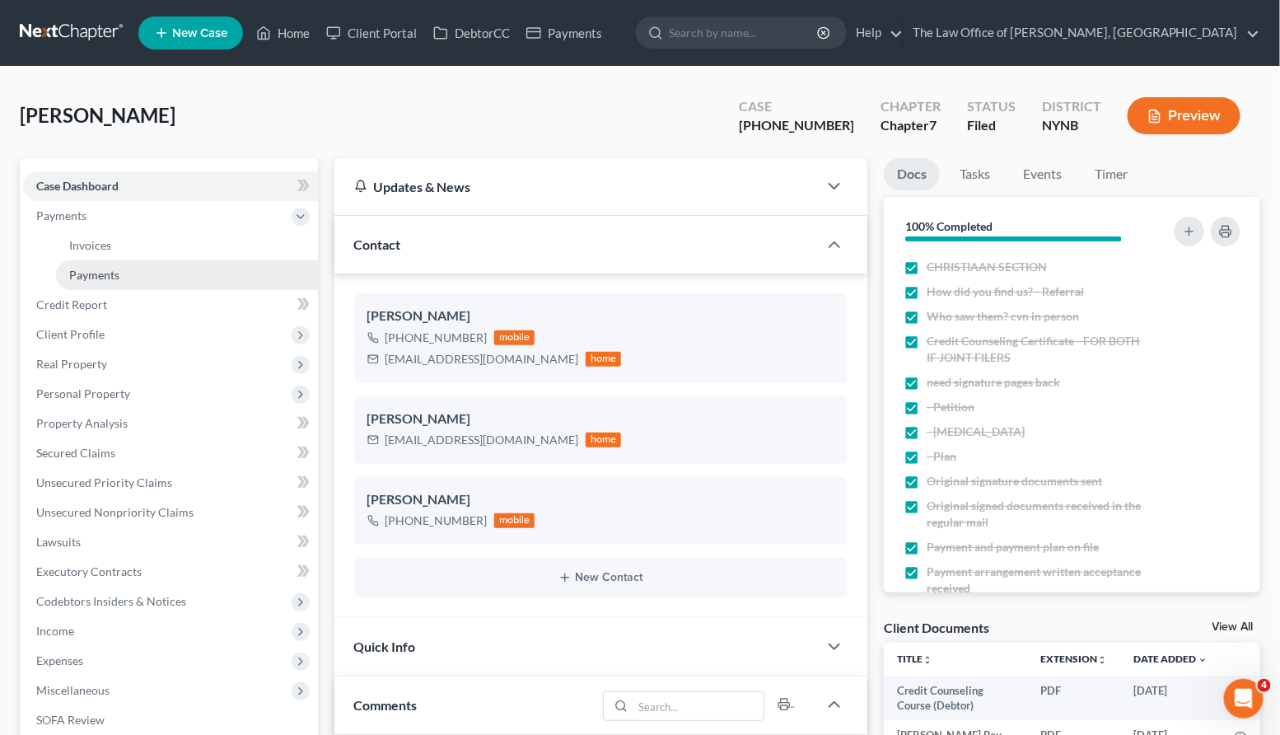
click at [146, 268] on link "Payments" at bounding box center [187, 275] width 262 height 30
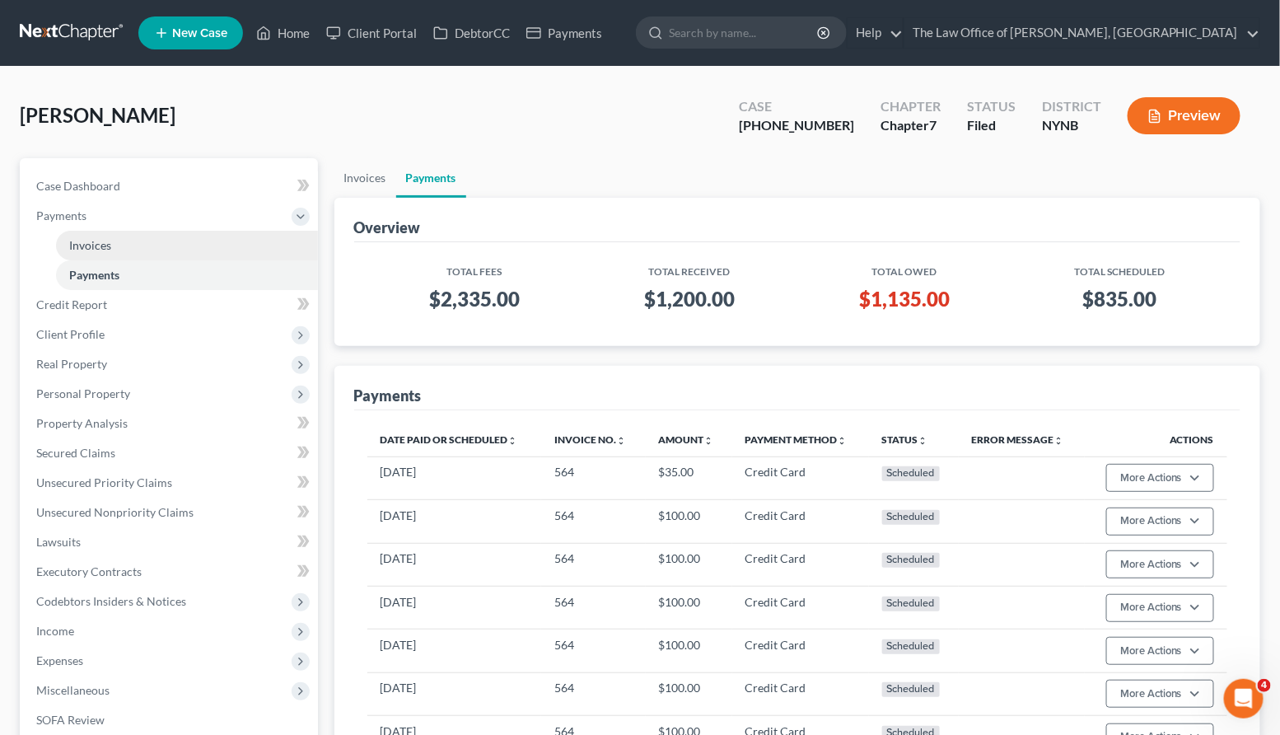
click at [135, 245] on link "Invoices" at bounding box center [187, 246] width 262 height 30
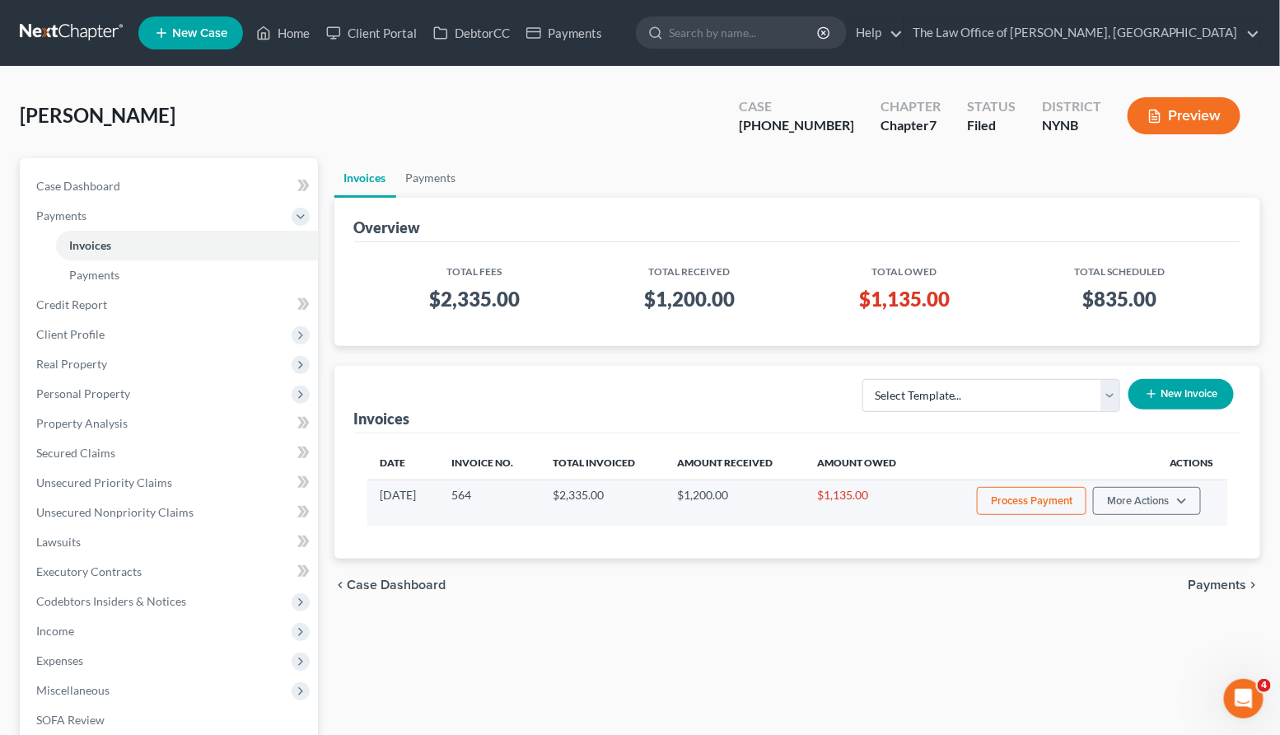
click at [1010, 493] on button "Process Payment" at bounding box center [1032, 501] width 110 height 28
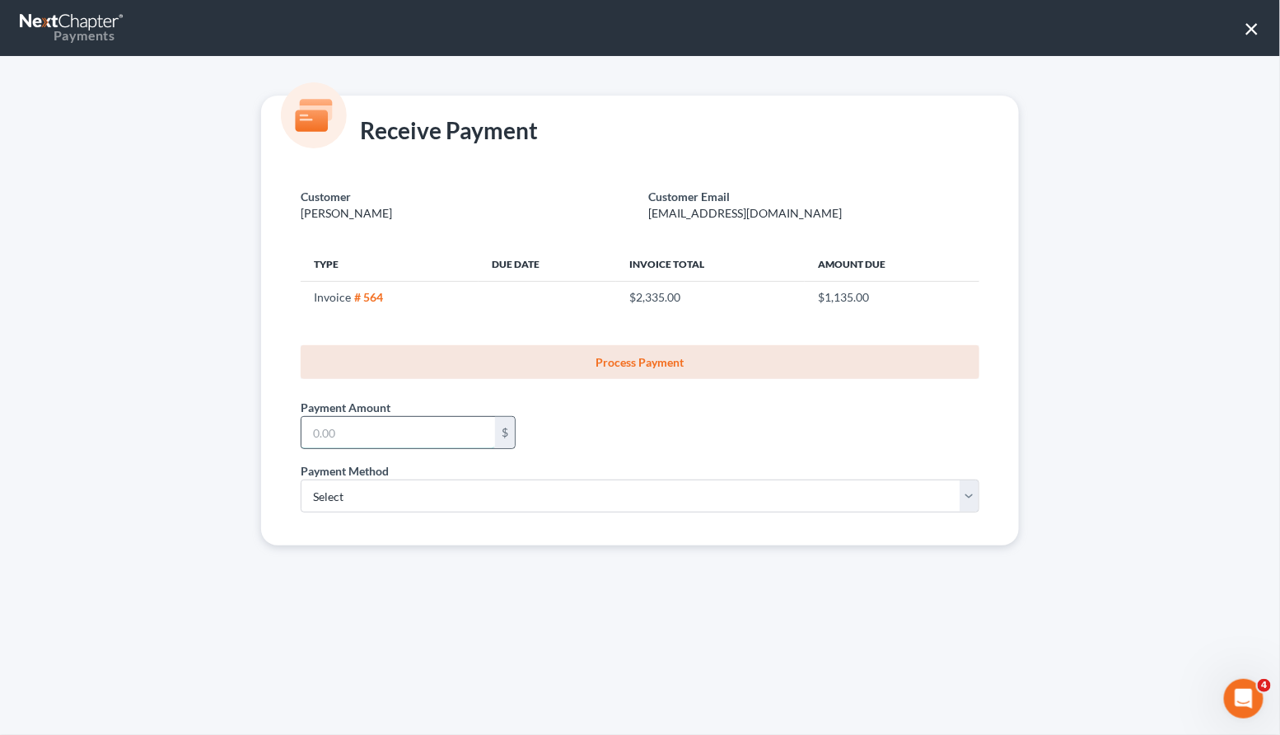
click at [426, 431] on input "text" at bounding box center [398, 432] width 194 height 31
type input "100"
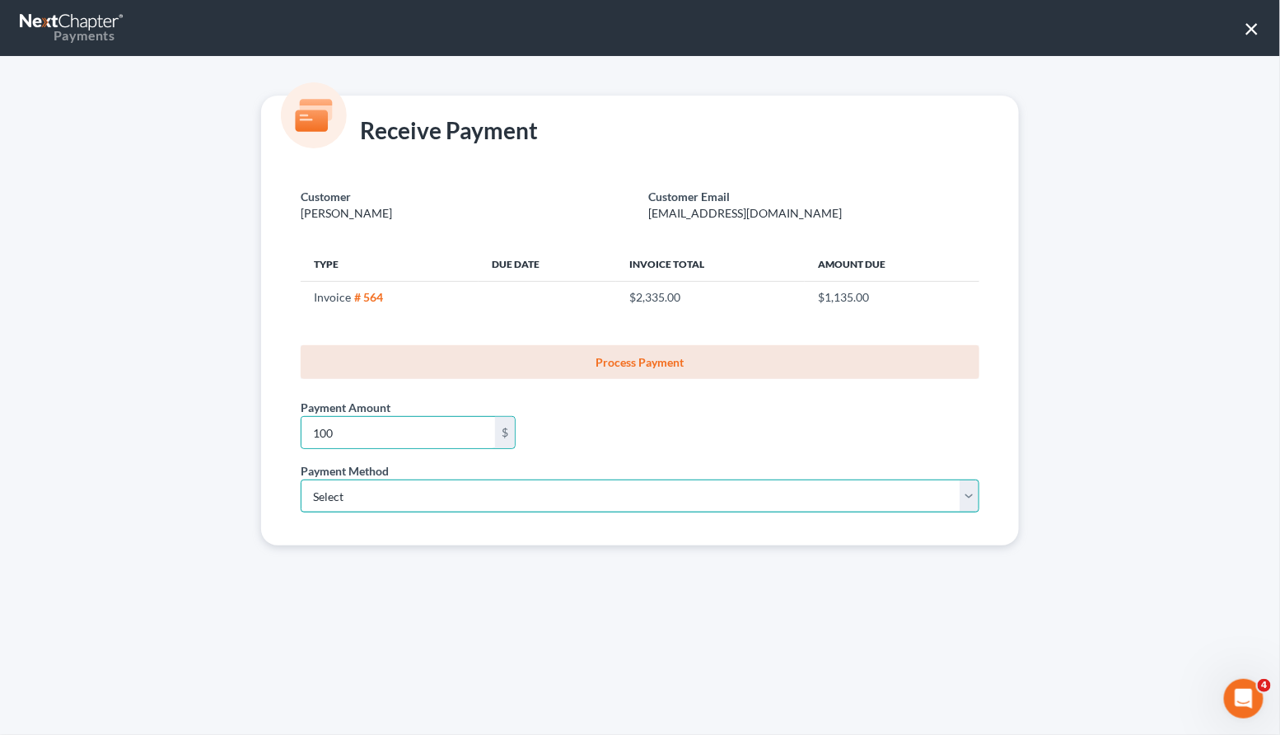
click at [358, 488] on select "Select ACH Credit Card" at bounding box center [640, 495] width 679 height 33
select select "1"
click at [301, 479] on select "Select ACH Credit Card" at bounding box center [640, 495] width 679 height 33
select select "35"
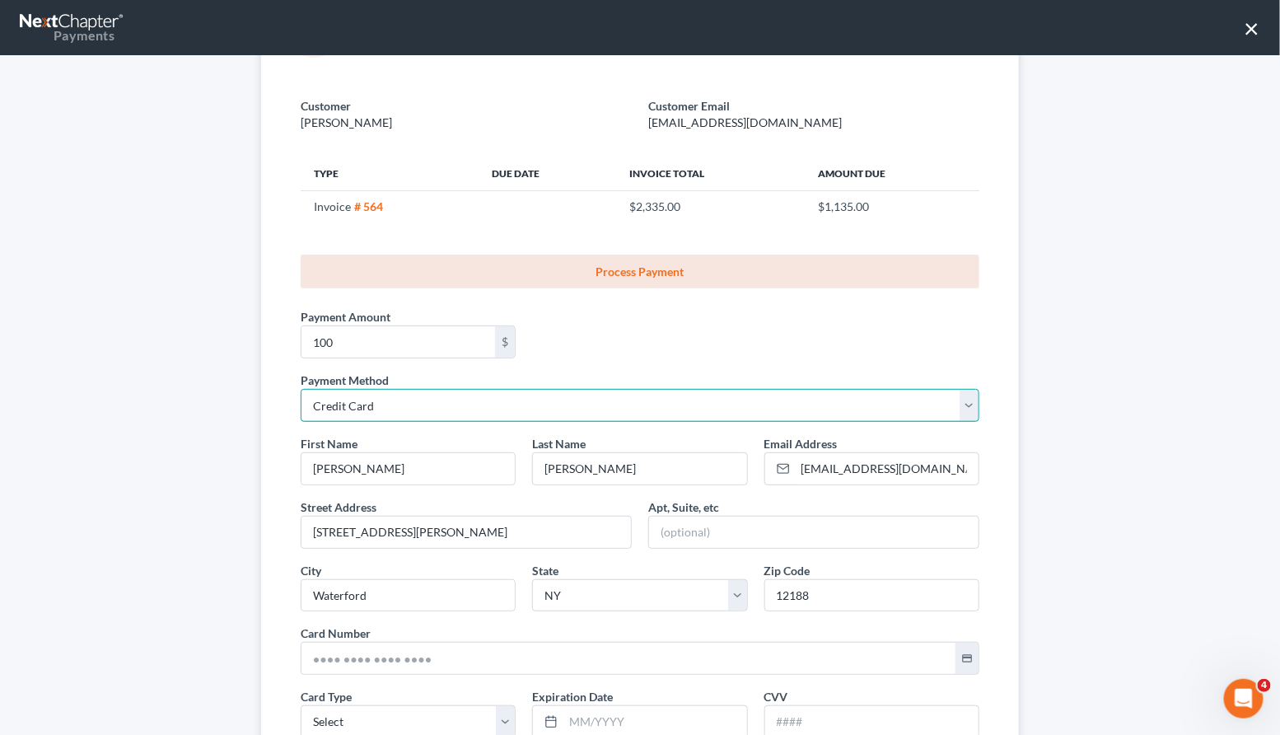
scroll to position [260, 0]
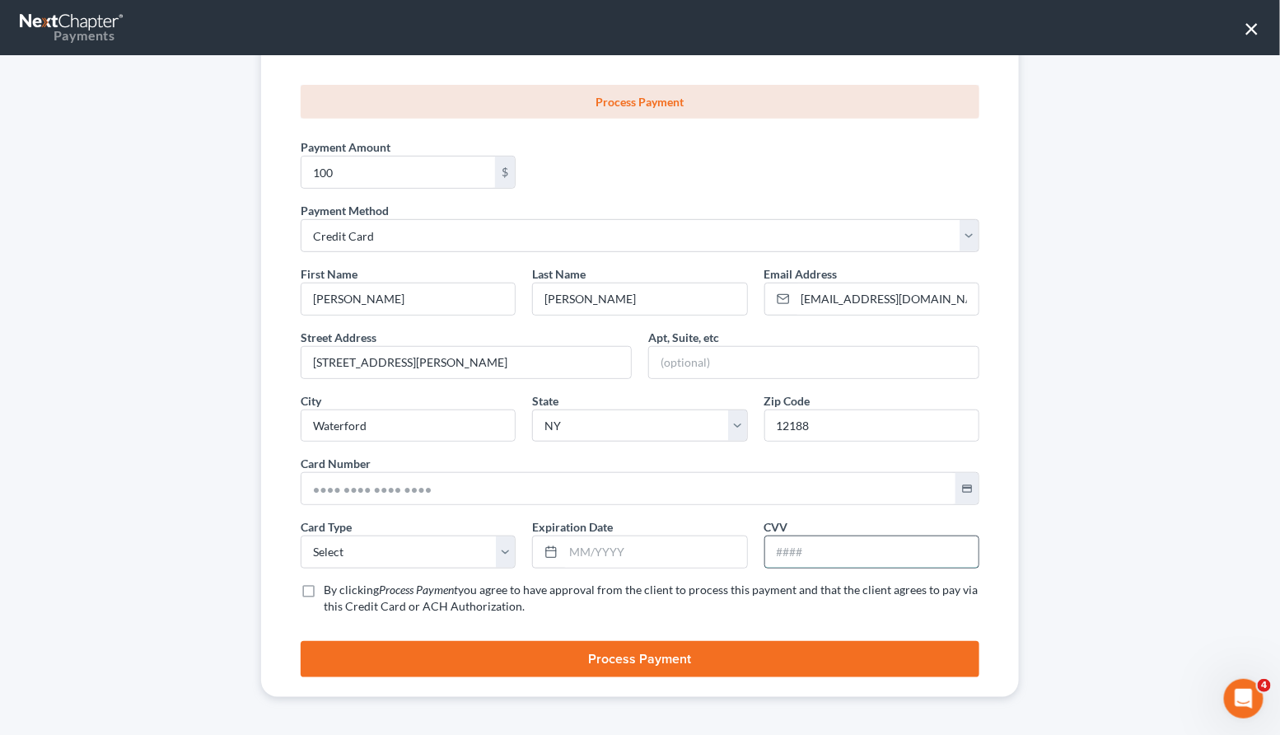
click at [789, 553] on input "text" at bounding box center [871, 551] width 213 height 31
type input "358"
click at [469, 485] on input "text" at bounding box center [628, 488] width 654 height 31
paste input "5449 2802 5145 2161"
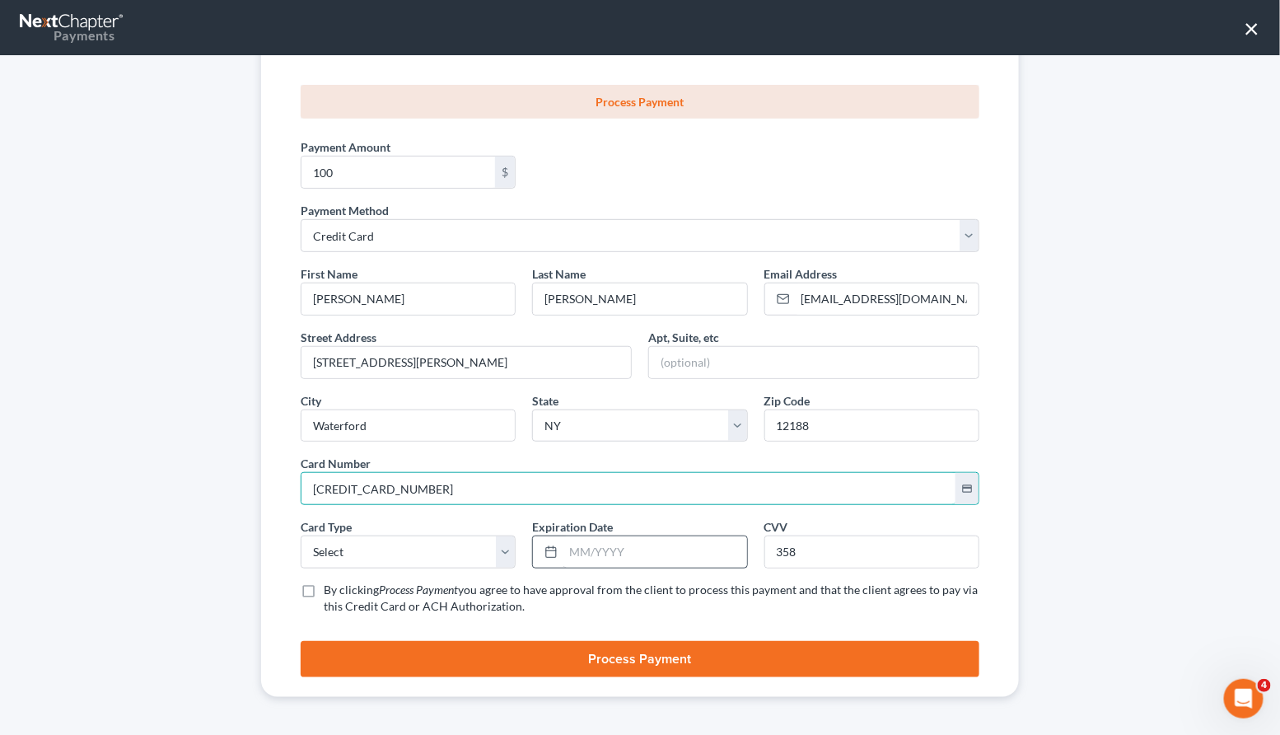
type input "5449 2802 5145 2161"
click at [577, 557] on input "text" at bounding box center [654, 551] width 183 height 31
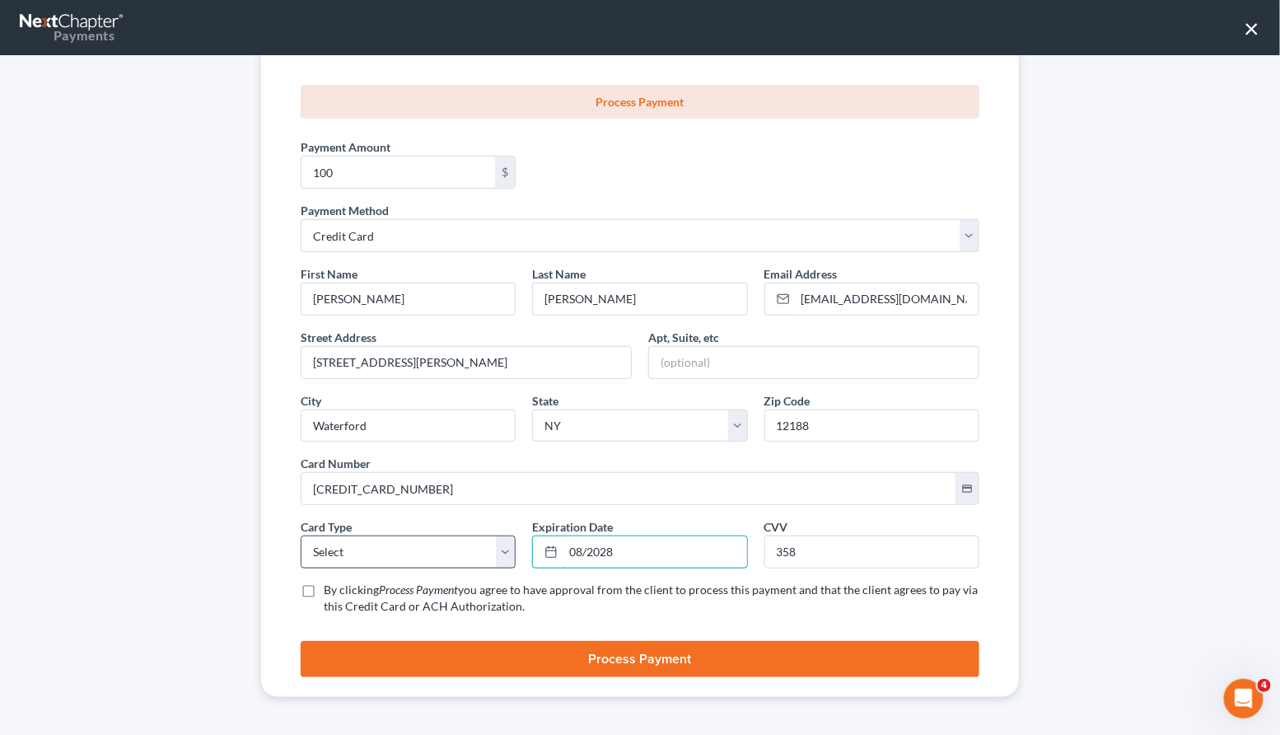
type input "08/2028"
click at [406, 553] on select "Select Visa MasterCard Discover American Express" at bounding box center [408, 551] width 215 height 33
select select "1"
click at [301, 535] on select "Select Visa MasterCard Discover American Express" at bounding box center [408, 551] width 215 height 33
click at [324, 591] on label "By clicking Process Payment you agree to have approval from the client to proce…" at bounding box center [651, 597] width 655 height 33
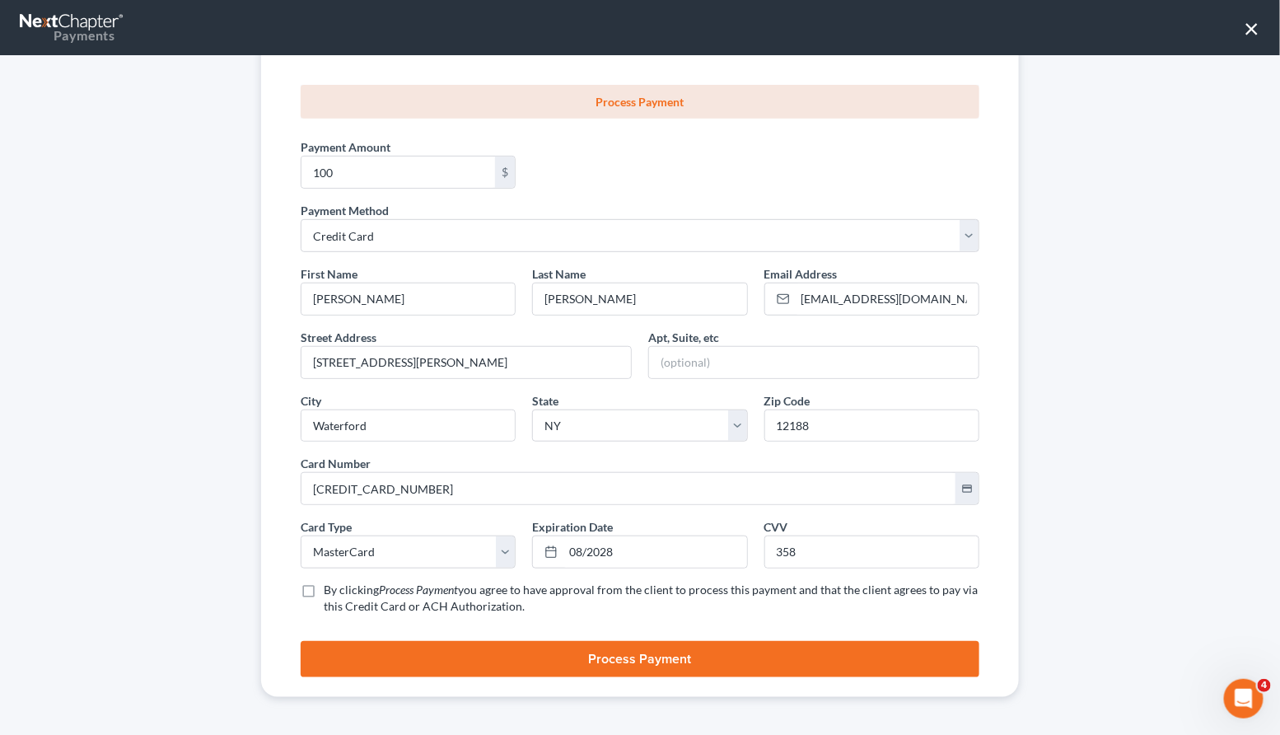
click at [330, 591] on input "By clicking Process Payment you agree to have approval from the client to proce…" at bounding box center [335, 586] width 11 height 11
checkbox input "true"
click at [413, 650] on button "Process Payment" at bounding box center [640, 659] width 679 height 36
click at [814, 548] on input "358" at bounding box center [871, 551] width 213 height 31
type input "359"
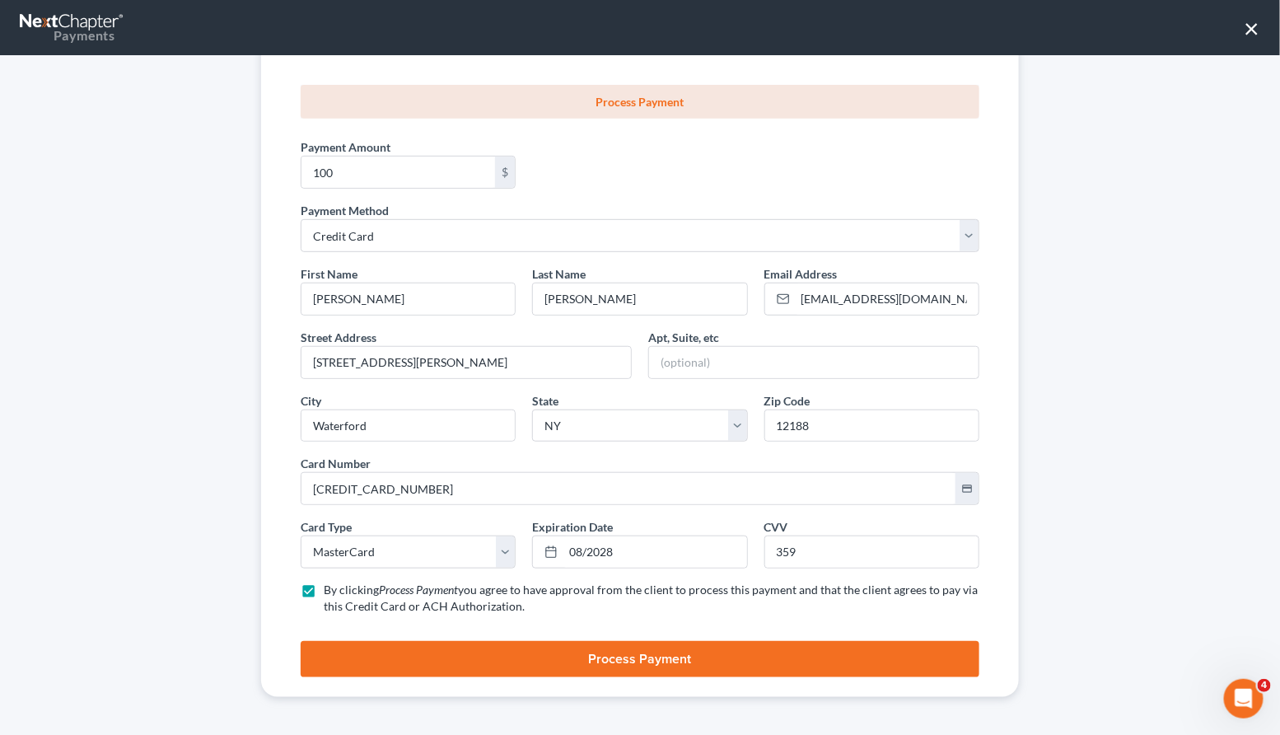
click at [609, 651] on button "Process Payment" at bounding box center [640, 659] width 679 height 36
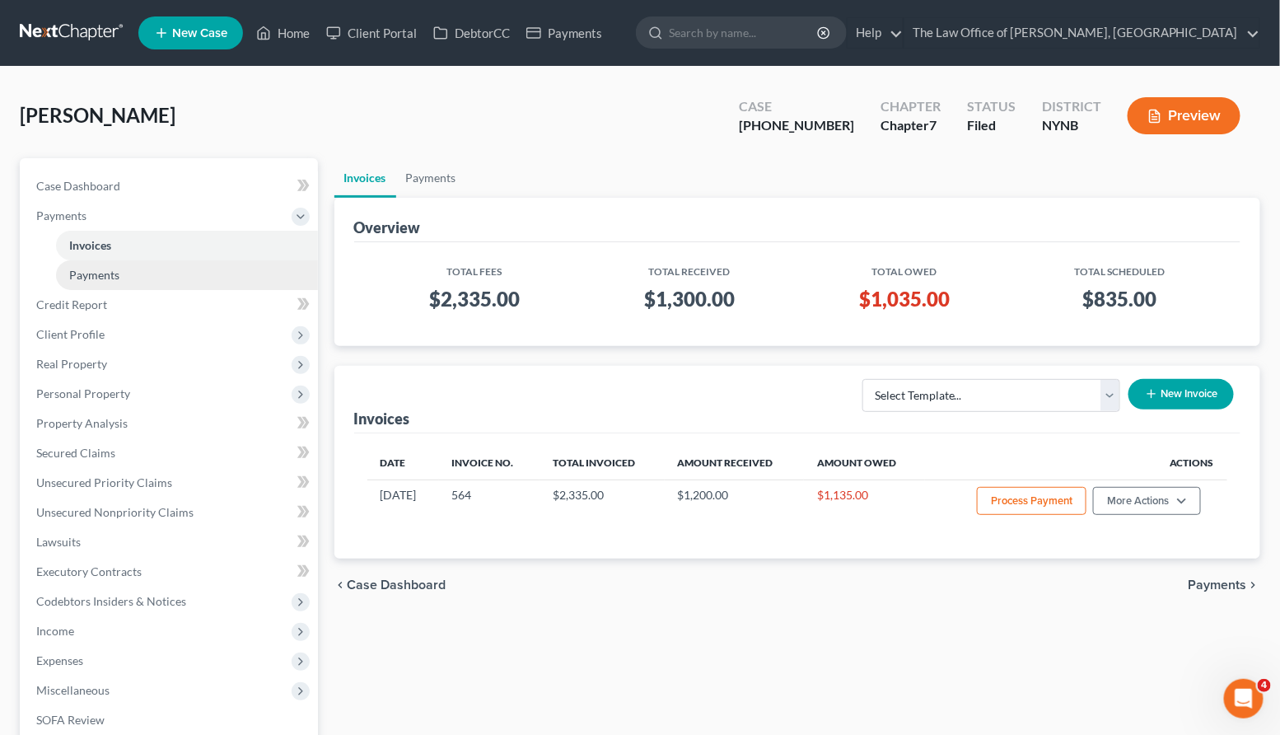
click at [122, 271] on link "Payments" at bounding box center [187, 275] width 262 height 30
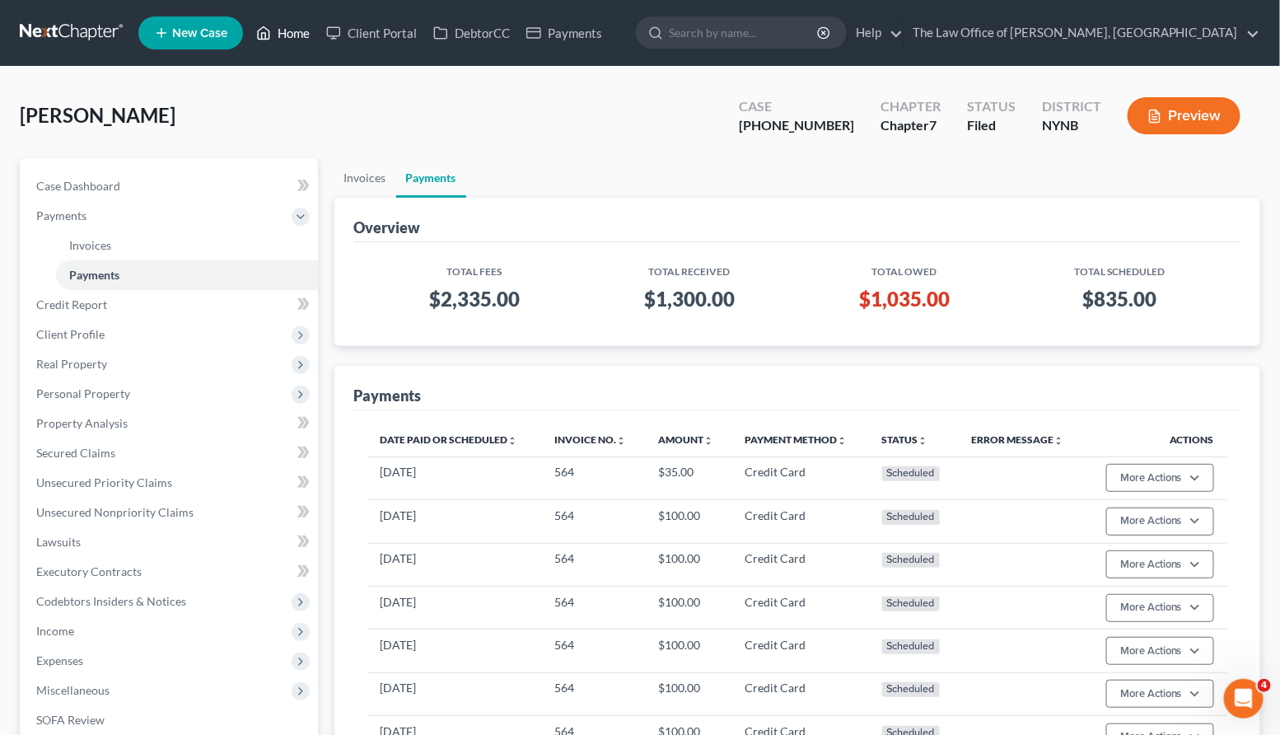
click at [303, 37] on link "Home" at bounding box center [283, 33] width 70 height 30
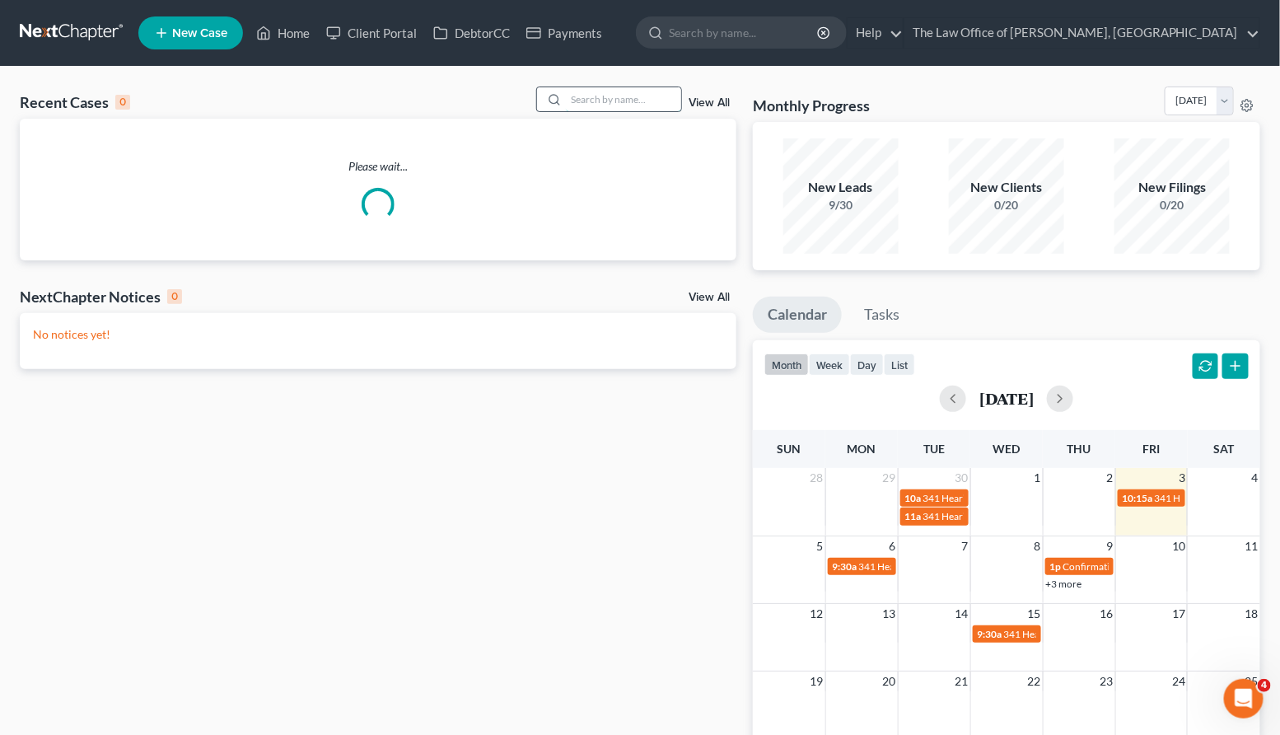
click at [641, 105] on input "search" at bounding box center [623, 99] width 115 height 24
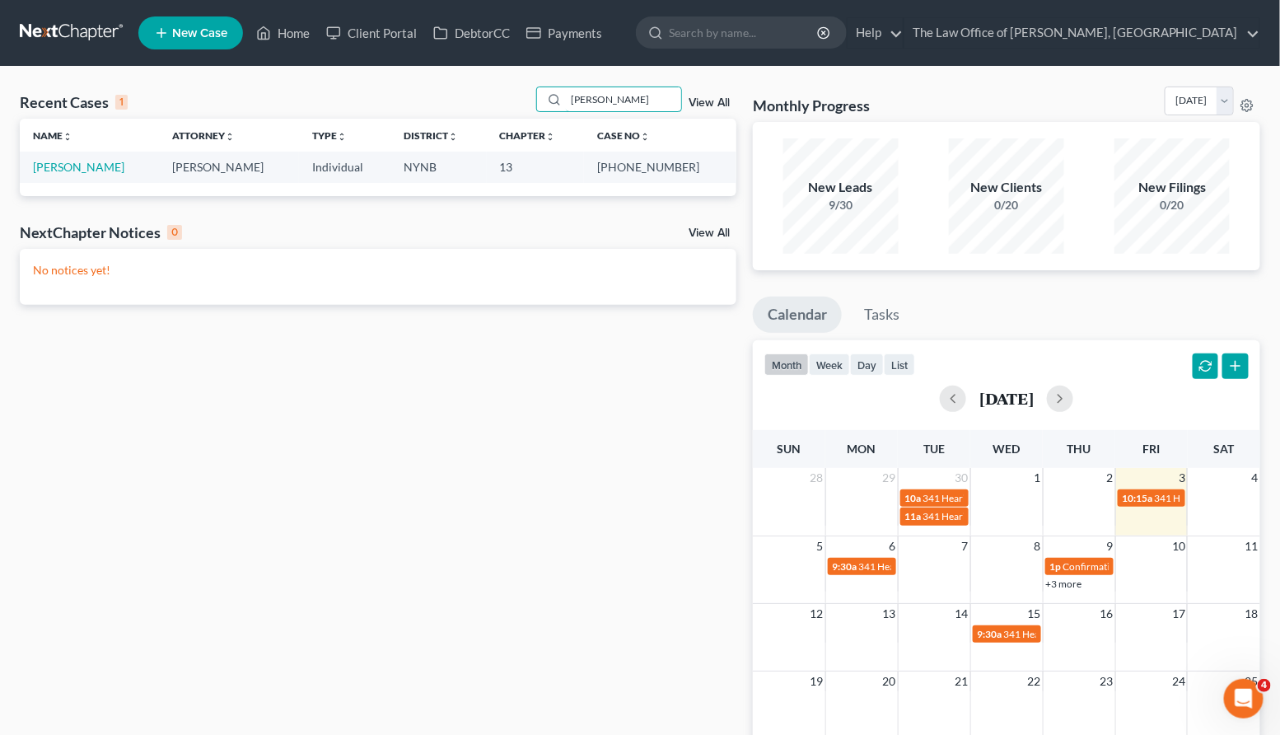
type input "bray"
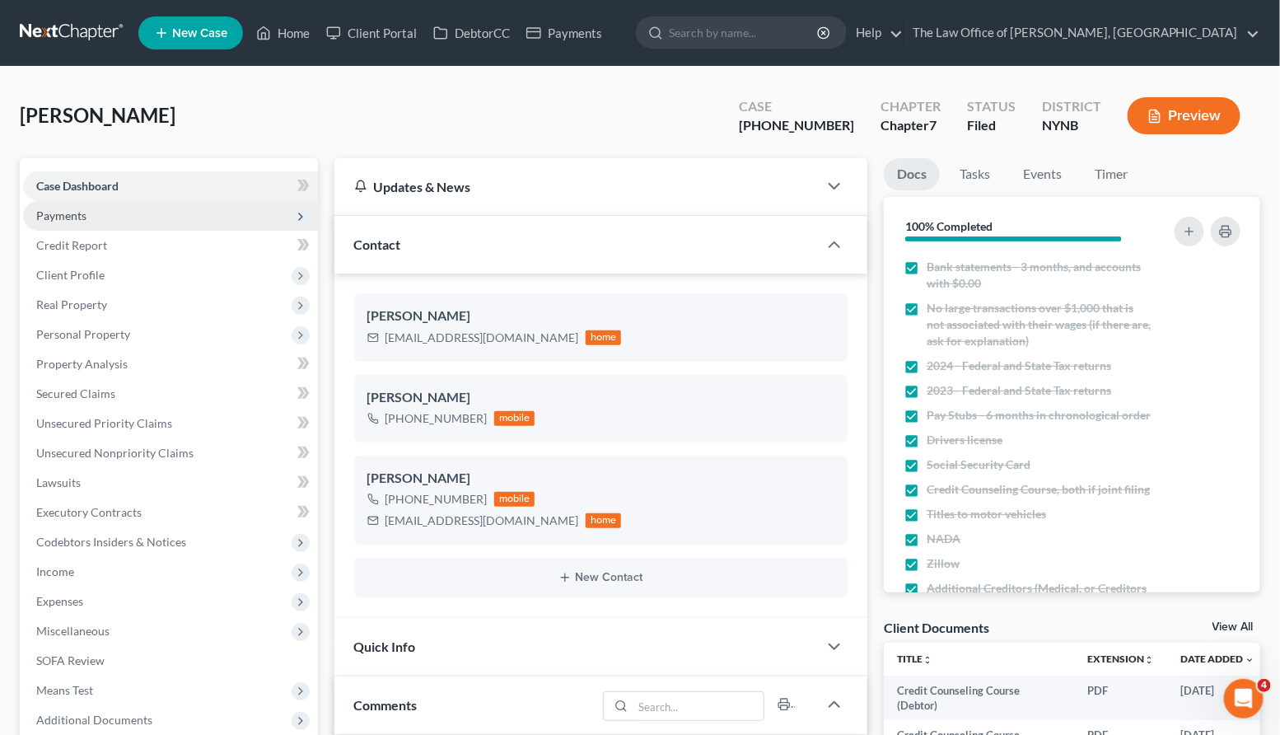
click at [191, 217] on span "Payments" at bounding box center [170, 216] width 295 height 30
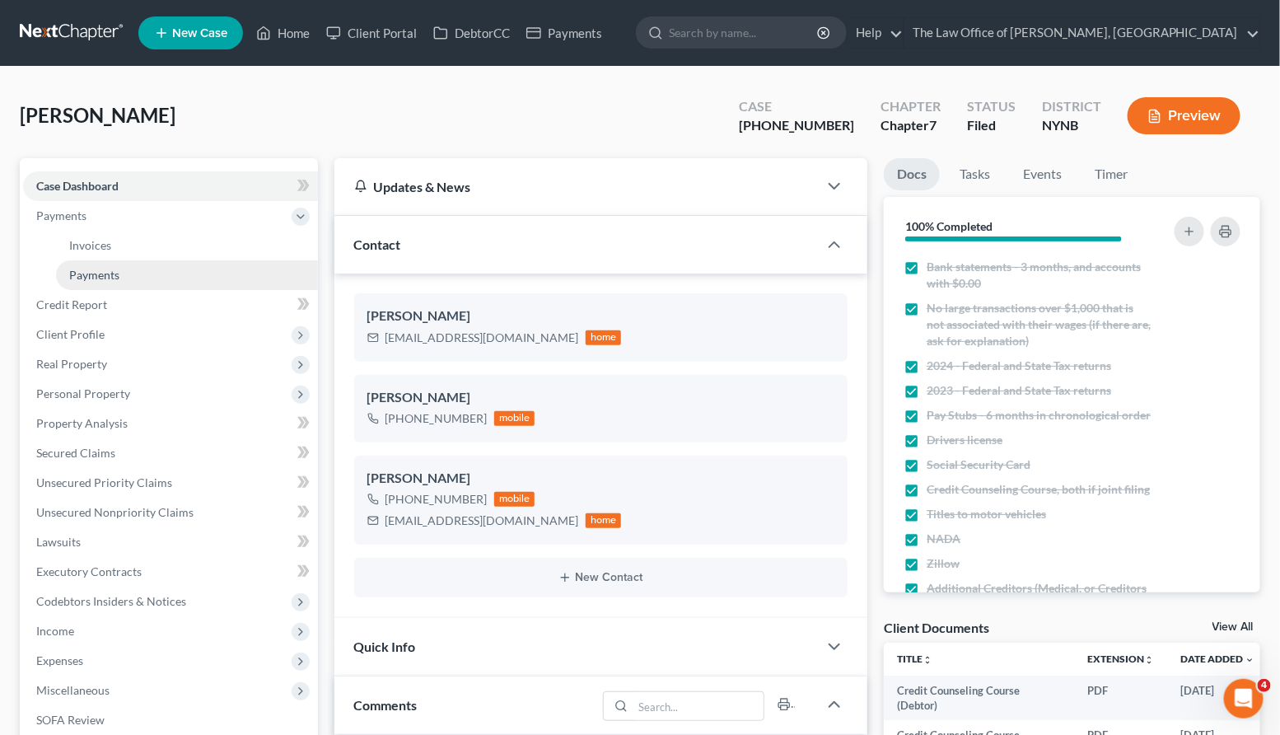
click at [162, 272] on link "Payments" at bounding box center [187, 275] width 262 height 30
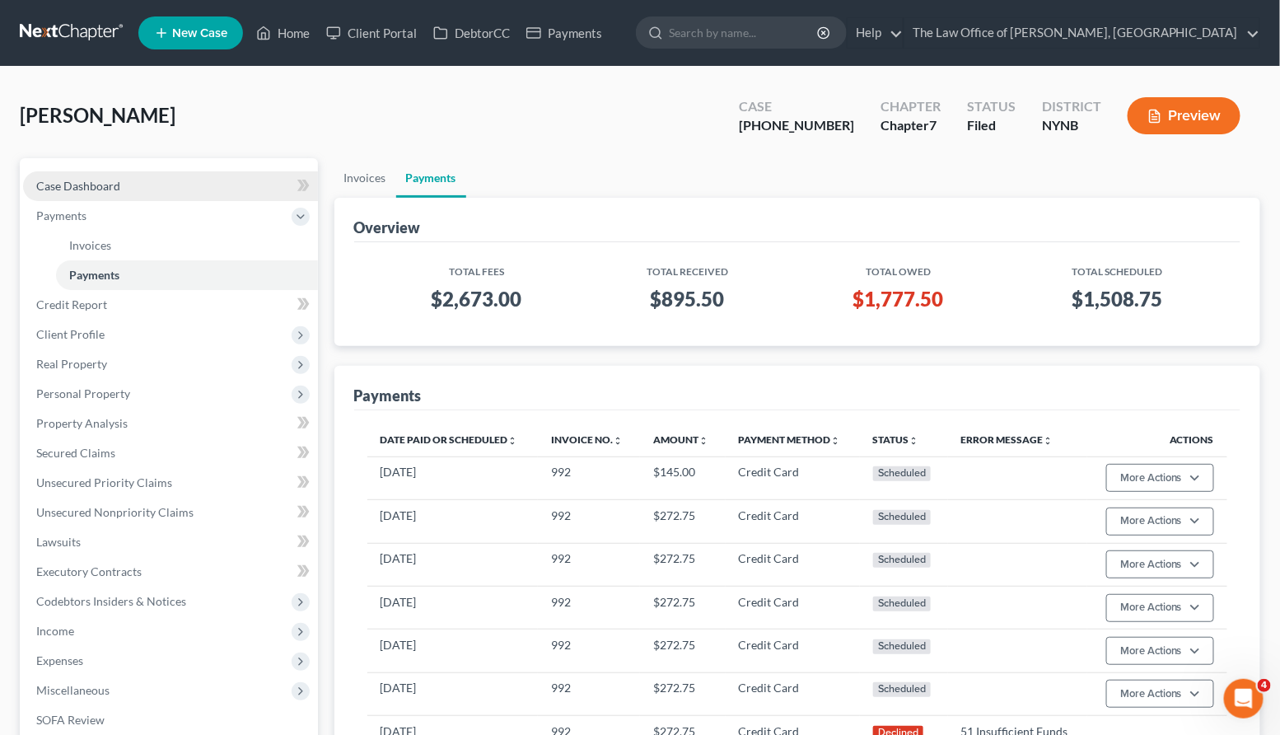
click at [159, 175] on link "Case Dashboard" at bounding box center [170, 186] width 295 height 30
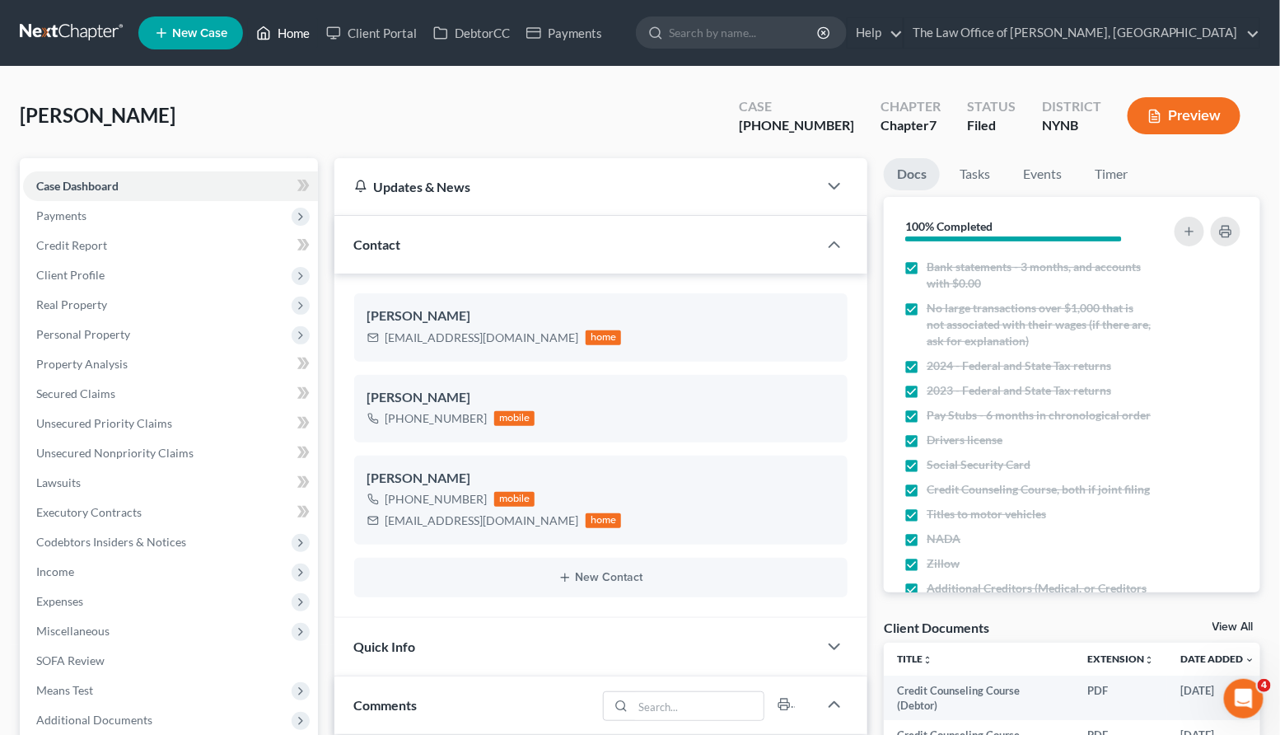
click at [302, 37] on link "Home" at bounding box center [283, 33] width 70 height 30
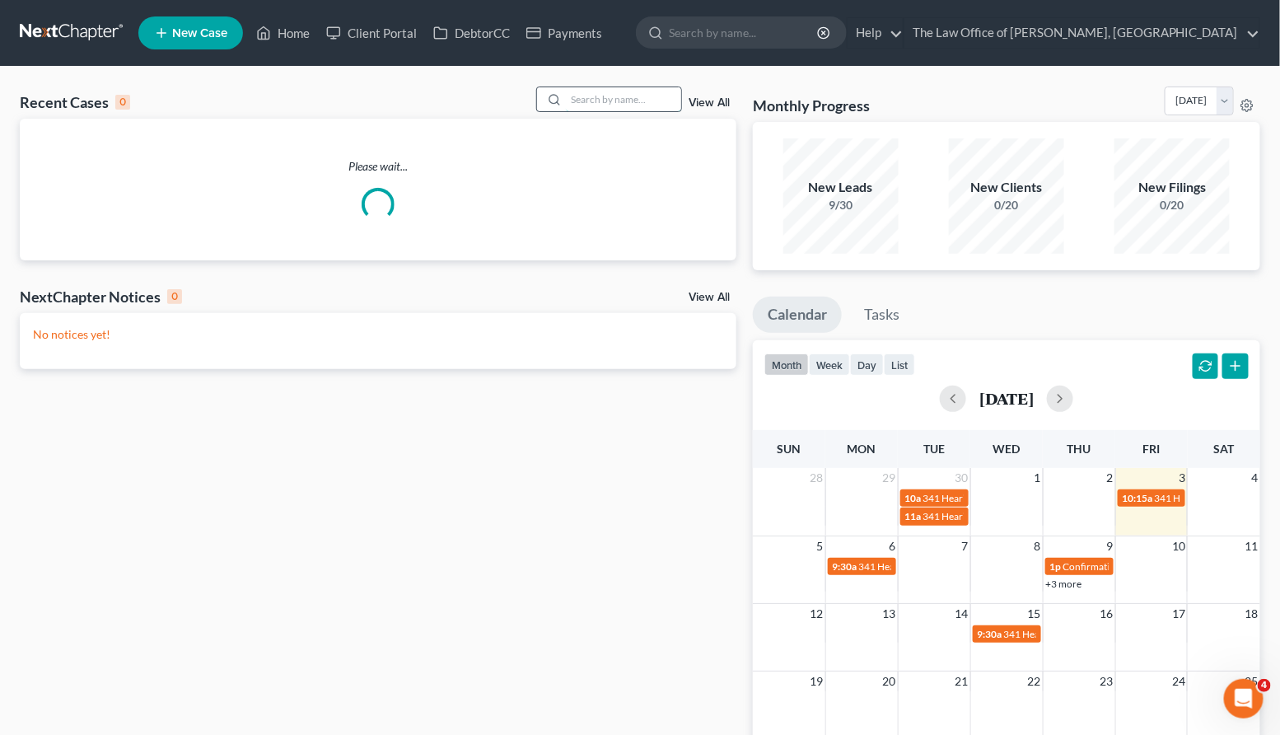
click at [640, 105] on input "search" at bounding box center [623, 99] width 115 height 24
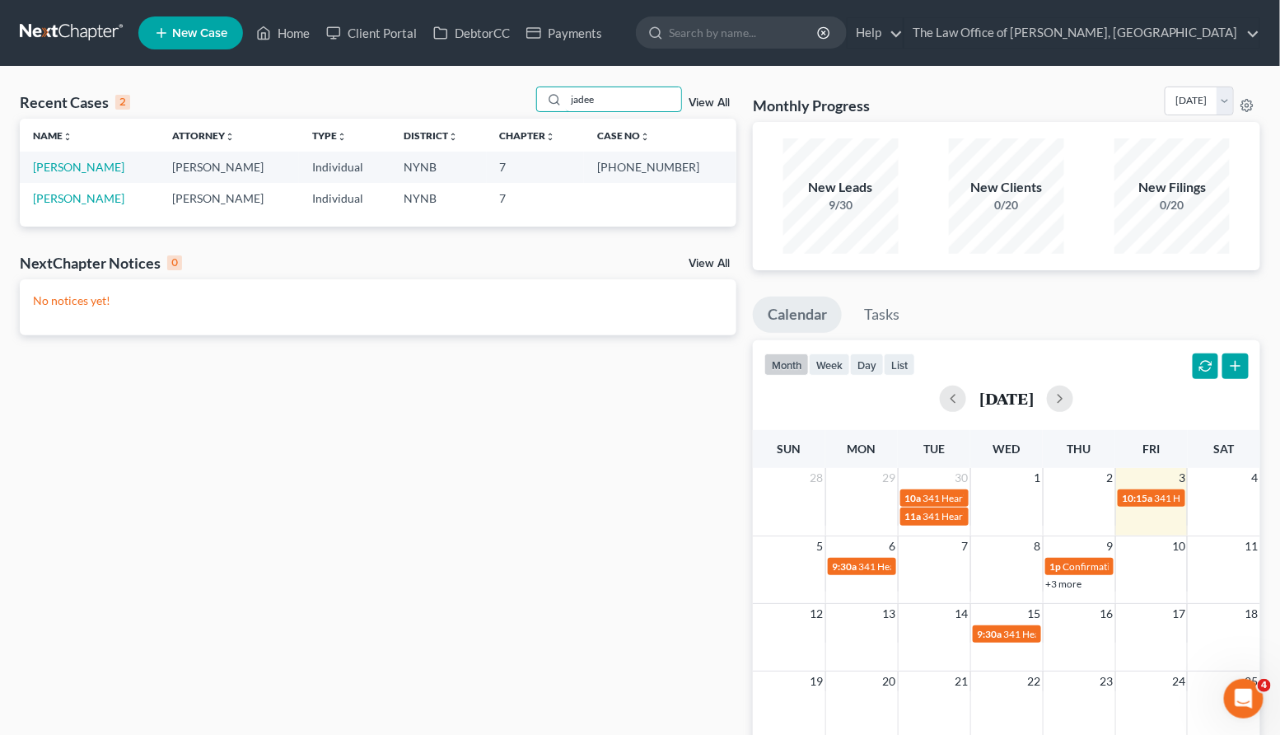
drag, startPoint x: 609, startPoint y: 98, endPoint x: 538, endPoint y: 80, distance: 73.9
click at [538, 80] on div "Recent Cases 2 jadee View All Name unfold_more expand_more expand_less Attorney…" at bounding box center [640, 494] width 1280 height 855
type input "[PERSON_NAME]"
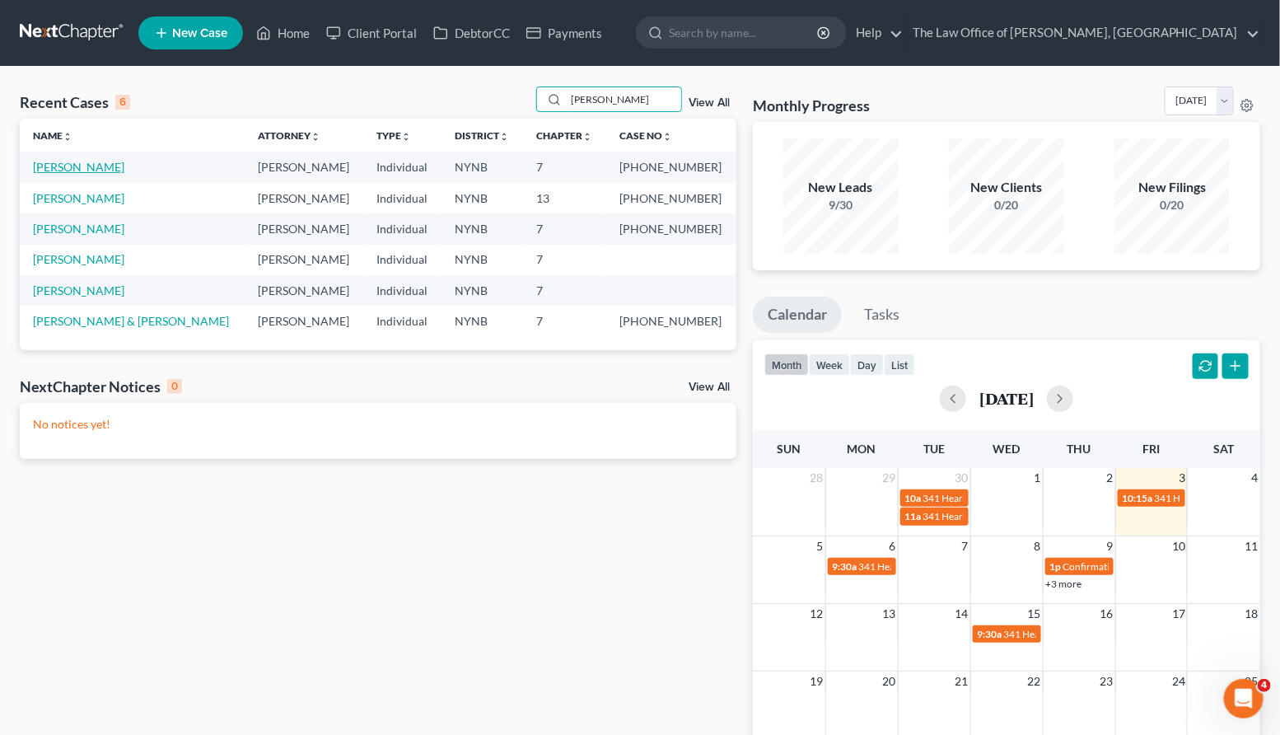
click at [102, 163] on link "[PERSON_NAME]" at bounding box center [78, 167] width 91 height 14
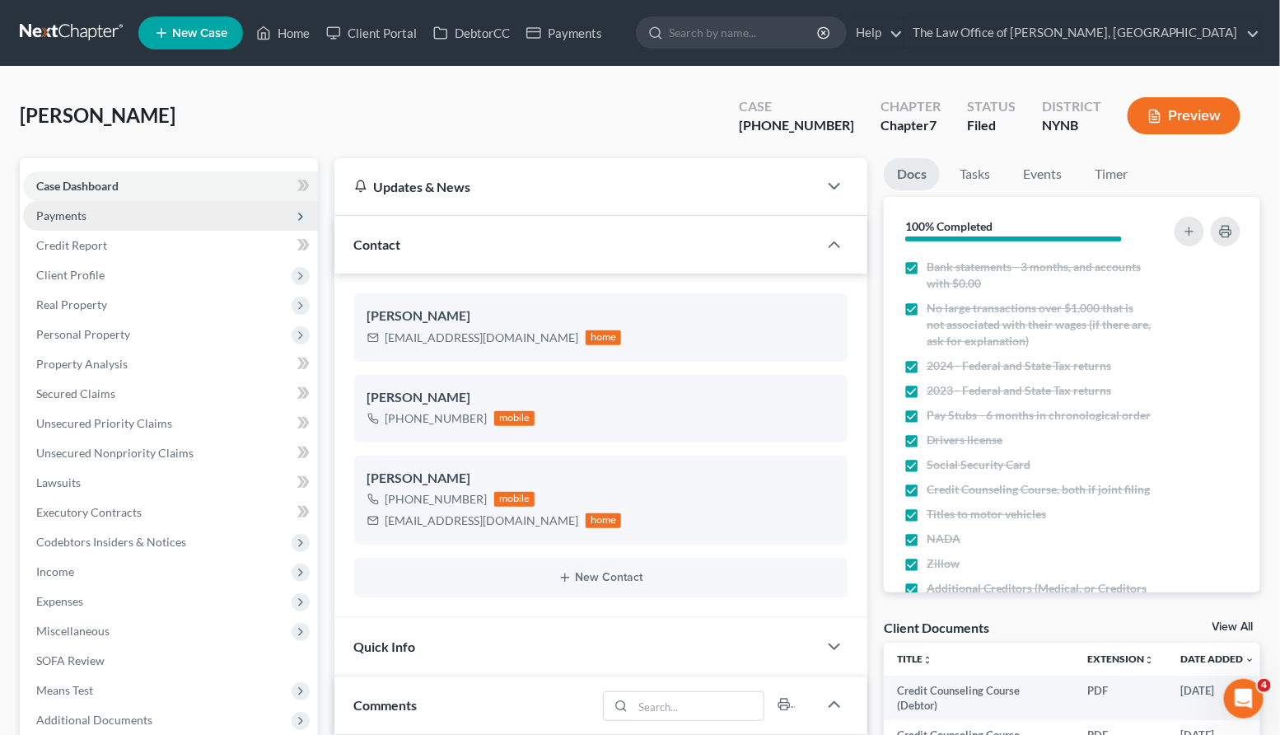
scroll to position [326, 0]
click at [84, 213] on span "Payments" at bounding box center [61, 215] width 50 height 14
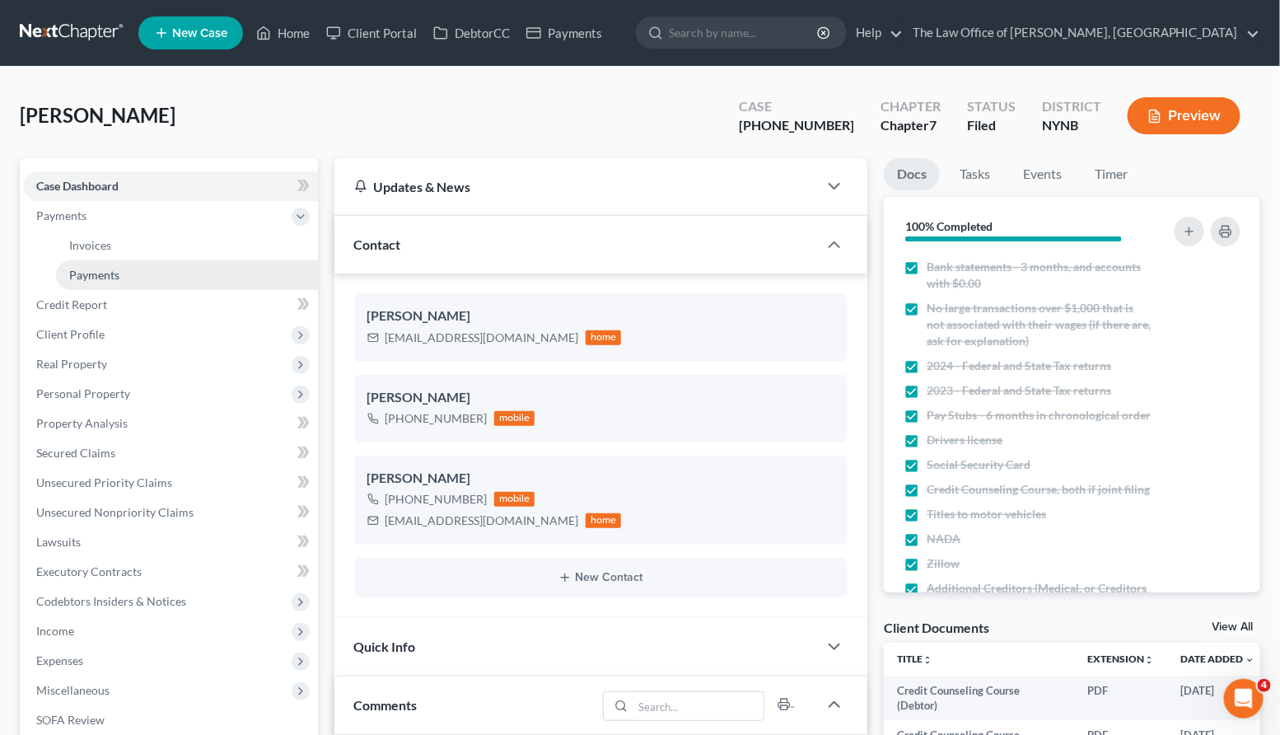
click at [212, 268] on link "Payments" at bounding box center [187, 275] width 262 height 30
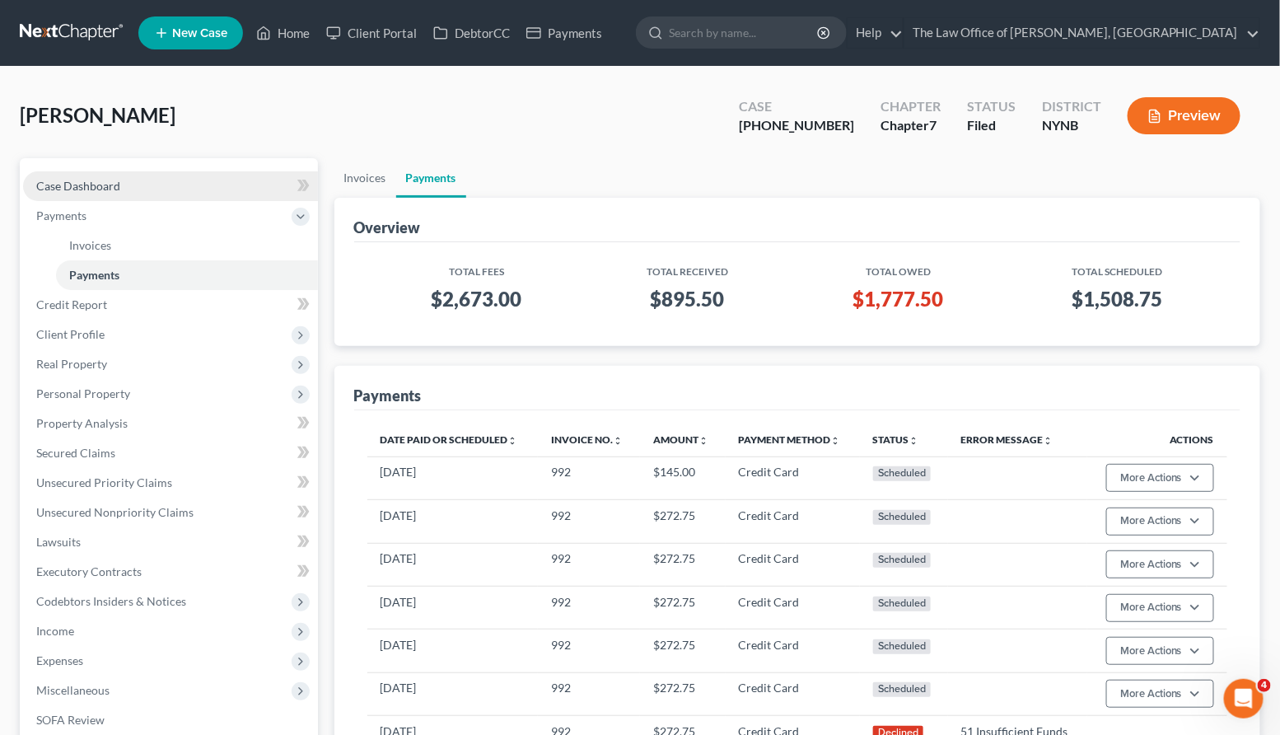
click at [164, 191] on link "Case Dashboard" at bounding box center [170, 186] width 295 height 30
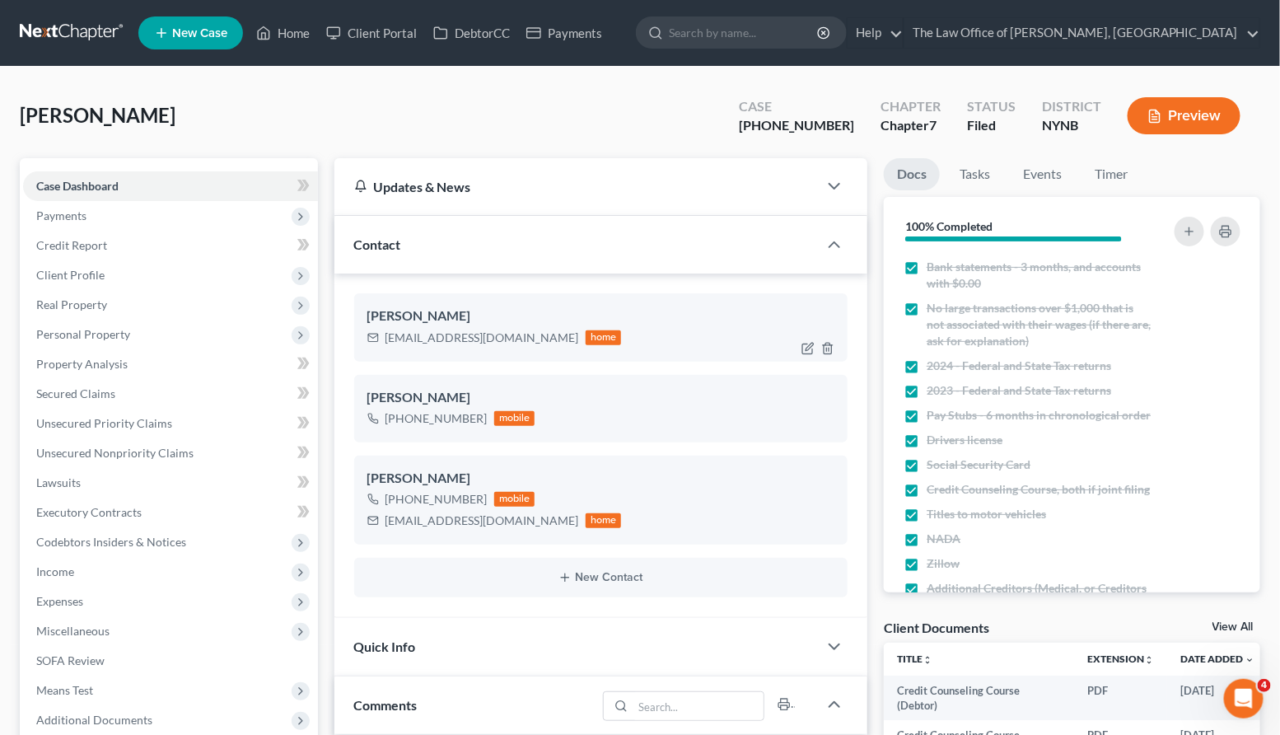
scroll to position [326, 0]
click at [411, 417] on div "[PHONE_NUMBER]" at bounding box center [436, 418] width 102 height 16
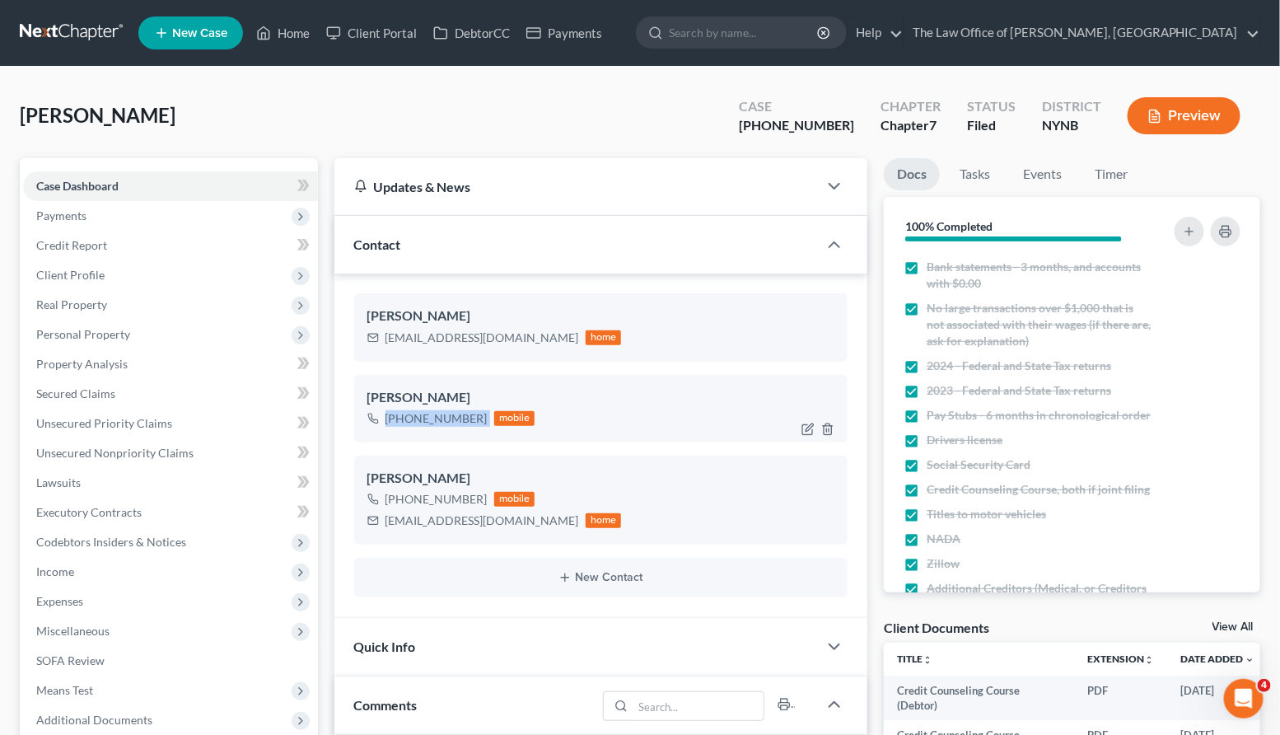
copy div "[PHONE_NUMBER]"
